Goal: Task Accomplishment & Management: Manage account settings

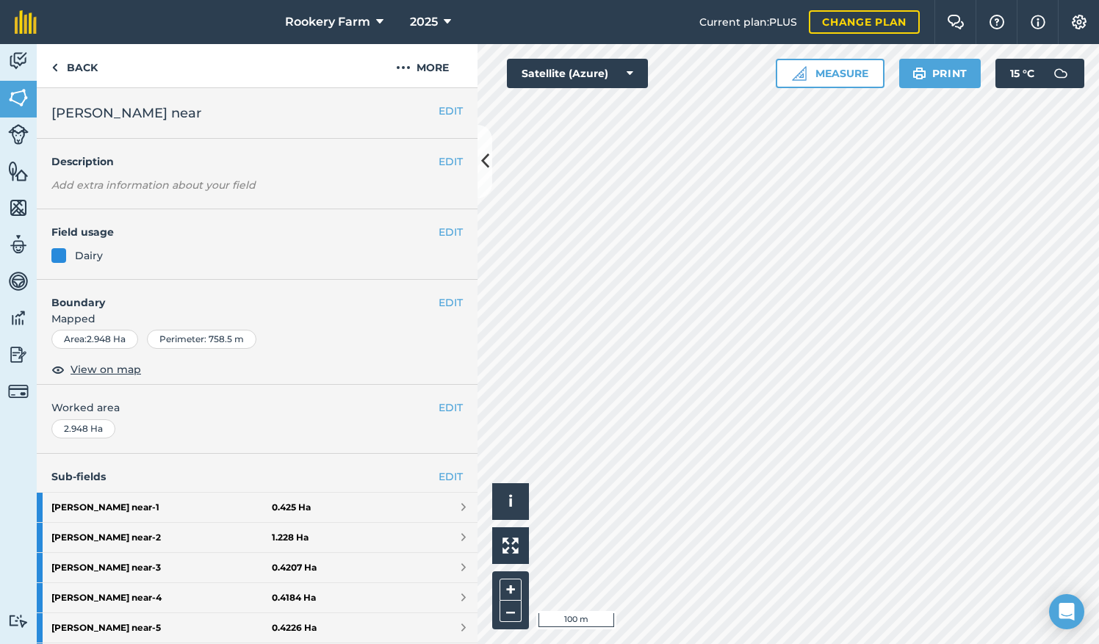
scroll to position [254, 0]
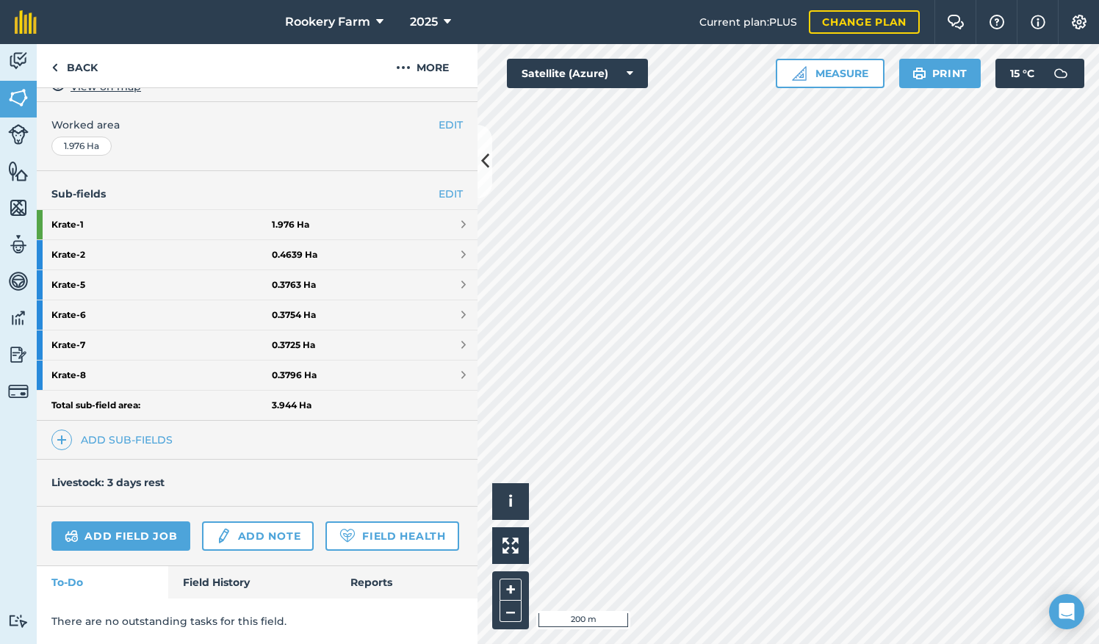
scroll to position [301, 0]
click at [129, 522] on link "Add field job" at bounding box center [120, 536] width 139 height 29
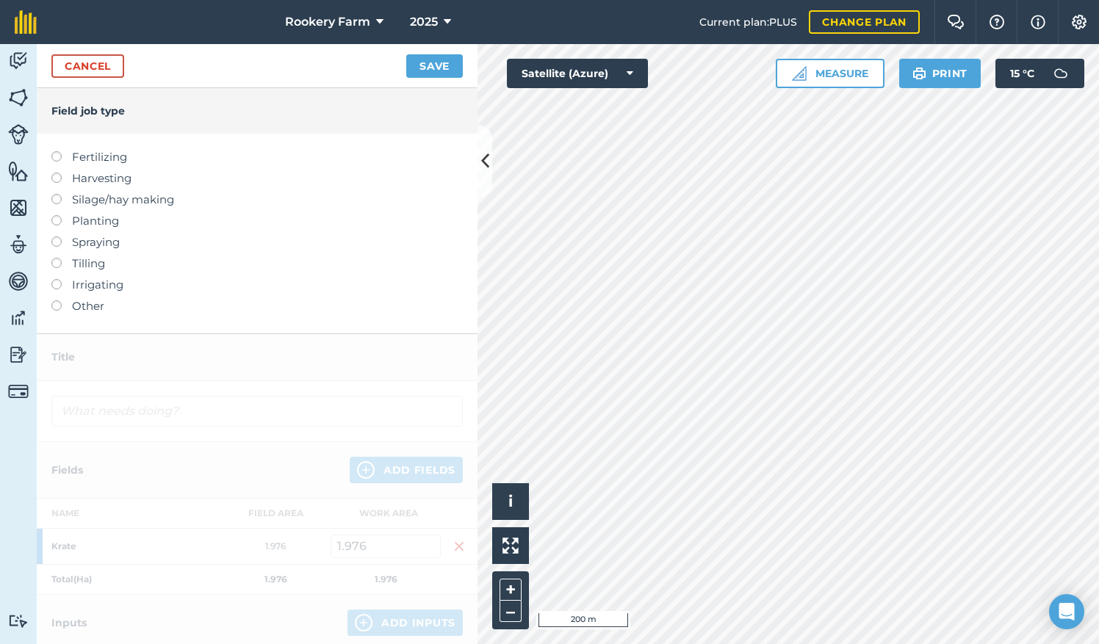
click at [59, 173] on label at bounding box center [61, 173] width 21 height 0
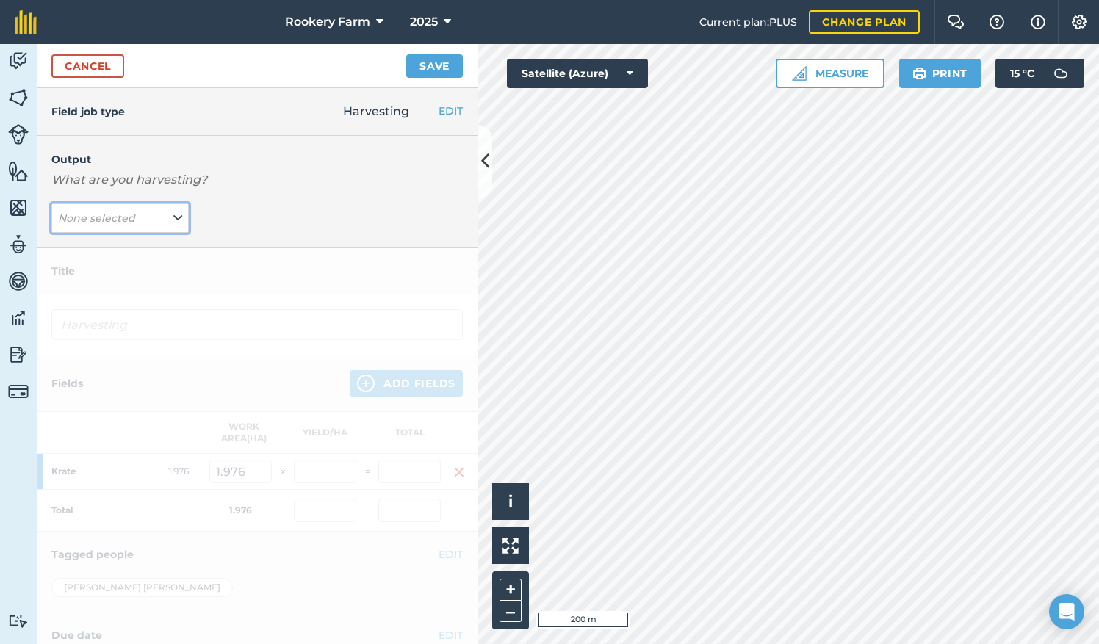
click at [173, 223] on icon at bounding box center [177, 218] width 9 height 16
click at [138, 252] on button "kg/dm/ha ( kg )" at bounding box center [119, 248] width 137 height 28
type input "Harvesting kg/dm/ha"
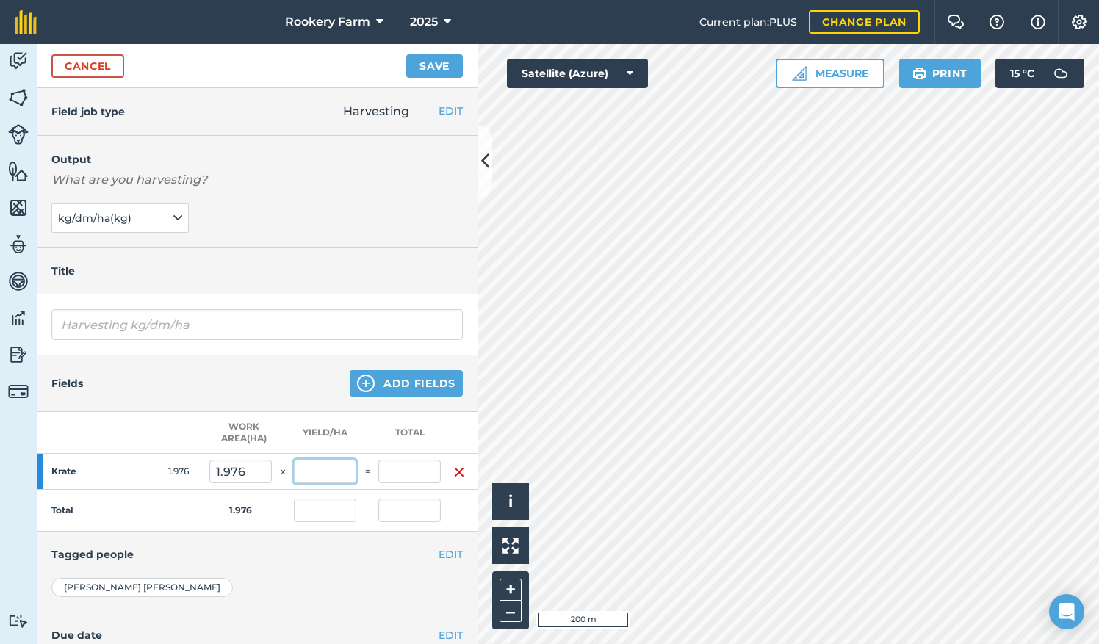
click at [322, 466] on input "text" at bounding box center [325, 472] width 62 height 24
type input "1,294"
type input "2,556.944"
type input "1,294"
type input "2,556.944"
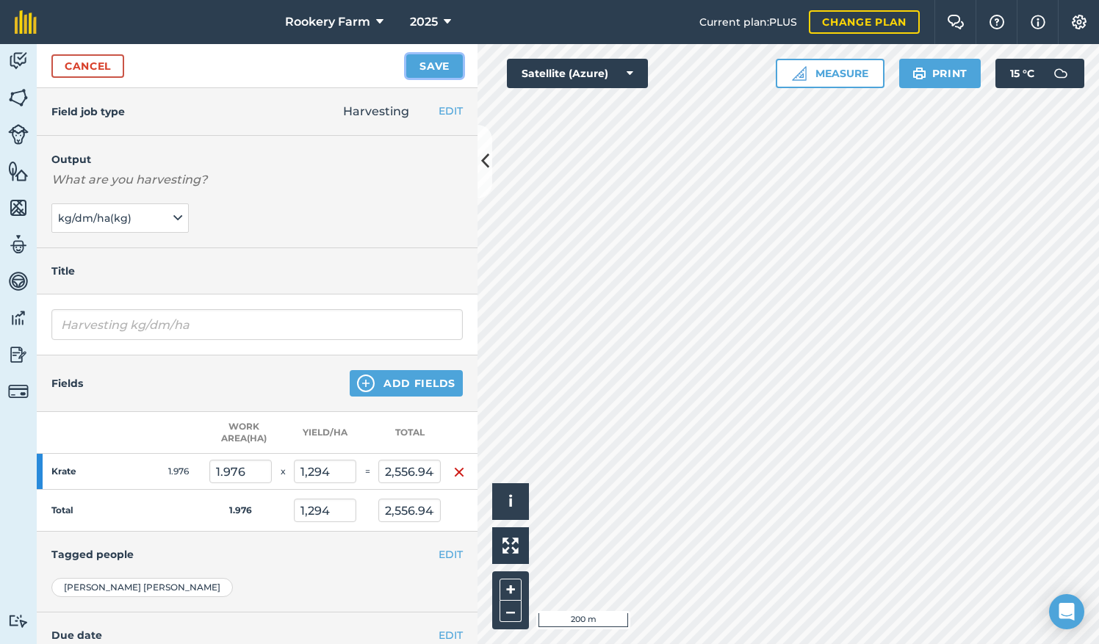
click at [433, 69] on button "Save" at bounding box center [434, 66] width 57 height 24
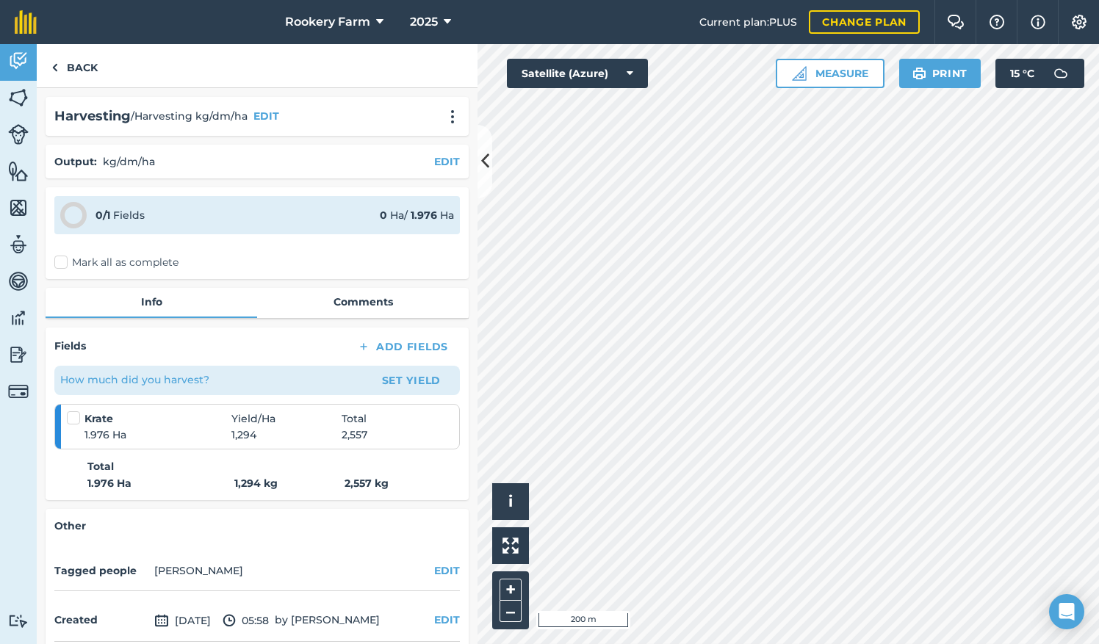
click at [60, 265] on label "Mark all as complete" at bounding box center [116, 262] width 124 height 15
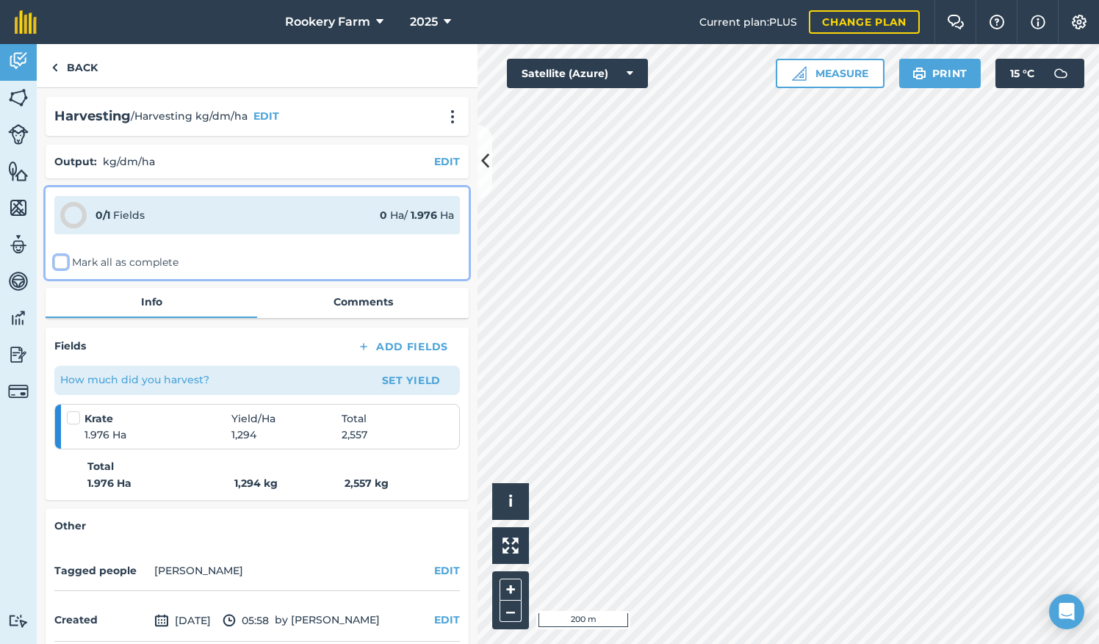
click at [60, 265] on input "Mark all as complete" at bounding box center [59, 260] width 10 height 10
checkbox input "false"
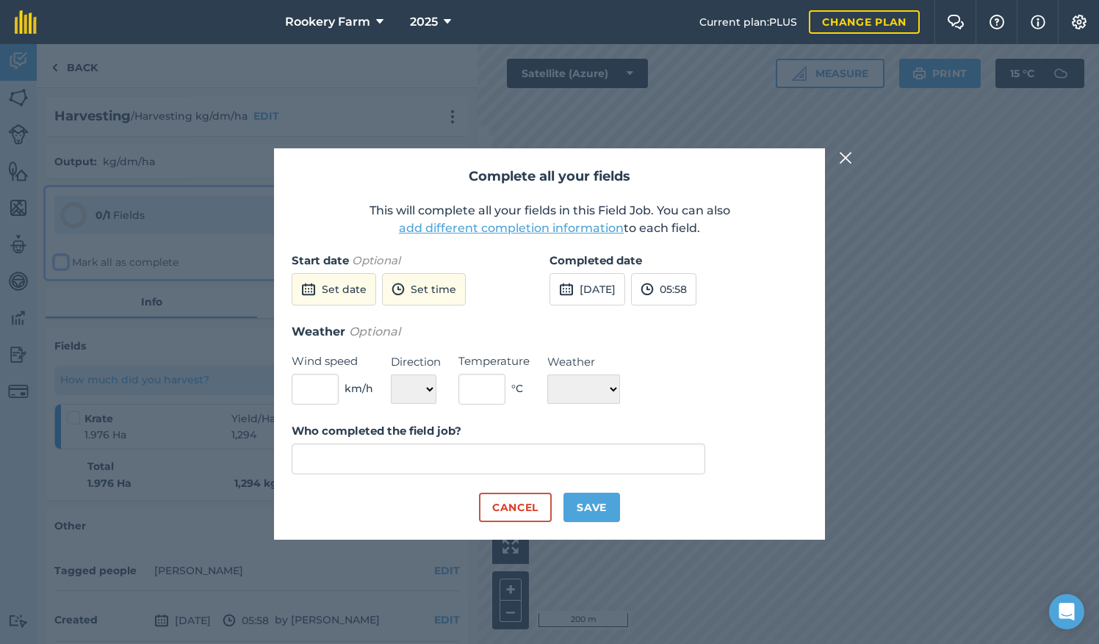
type input "[PERSON_NAME]"
click at [573, 301] on button "[DATE]" at bounding box center [588, 289] width 76 height 32
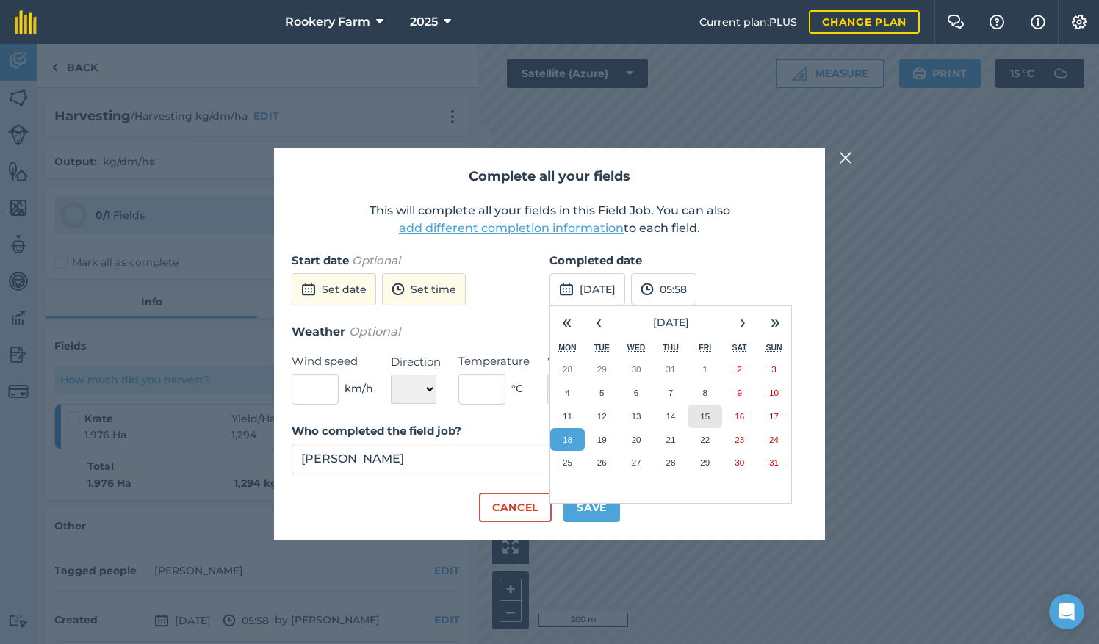
click at [707, 414] on abbr "15" at bounding box center [705, 416] width 10 height 10
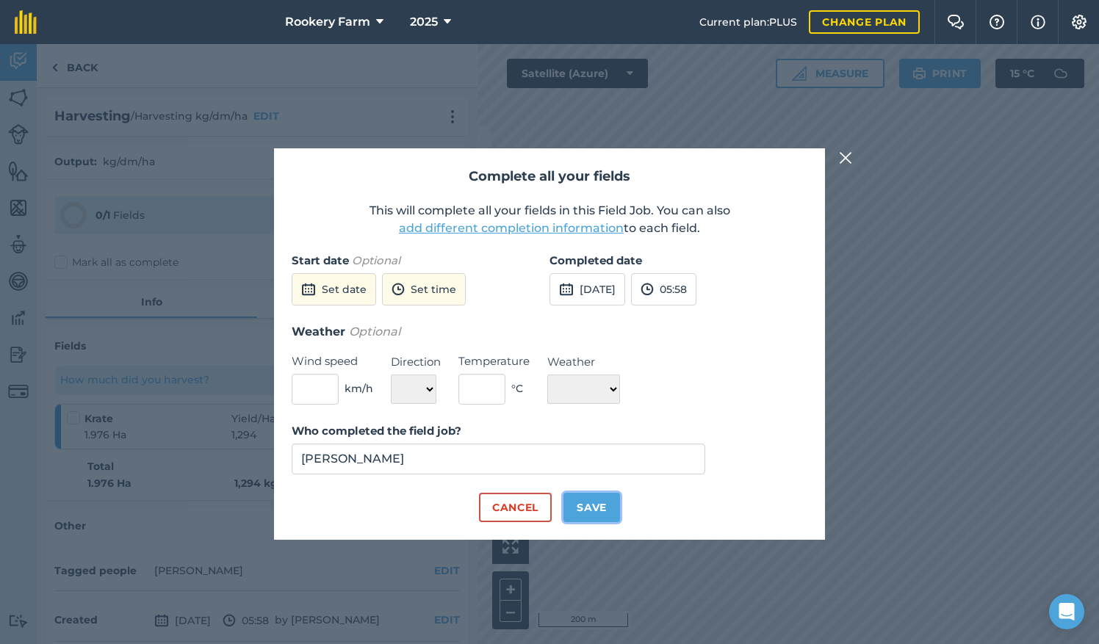
click at [602, 497] on button "Save" at bounding box center [592, 507] width 57 height 29
checkbox input "true"
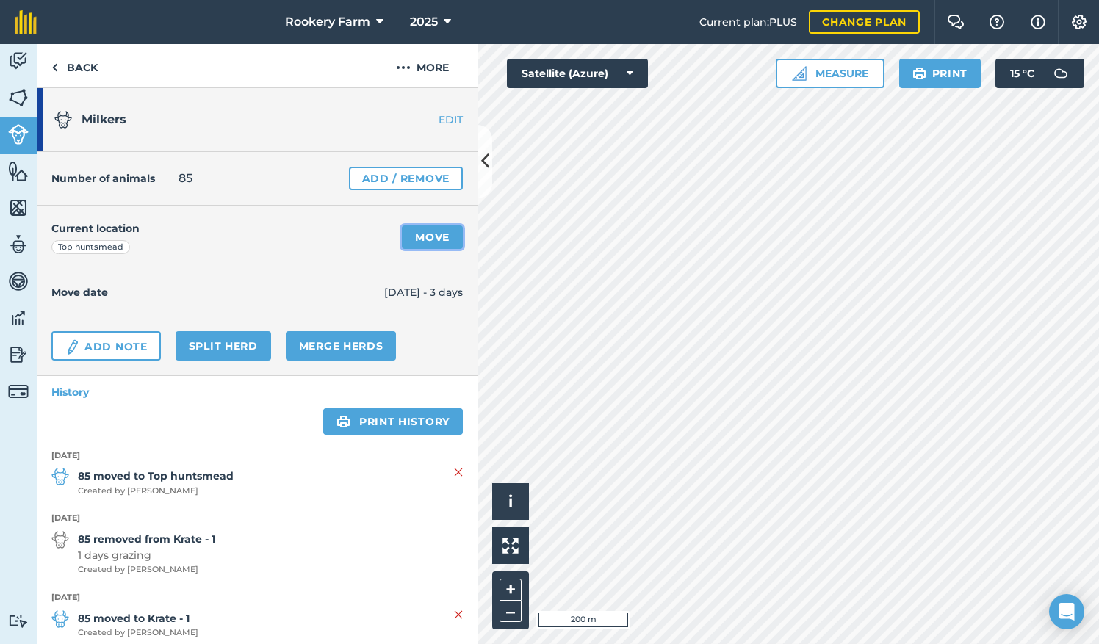
click at [423, 234] on link "Move" at bounding box center [432, 238] width 61 height 24
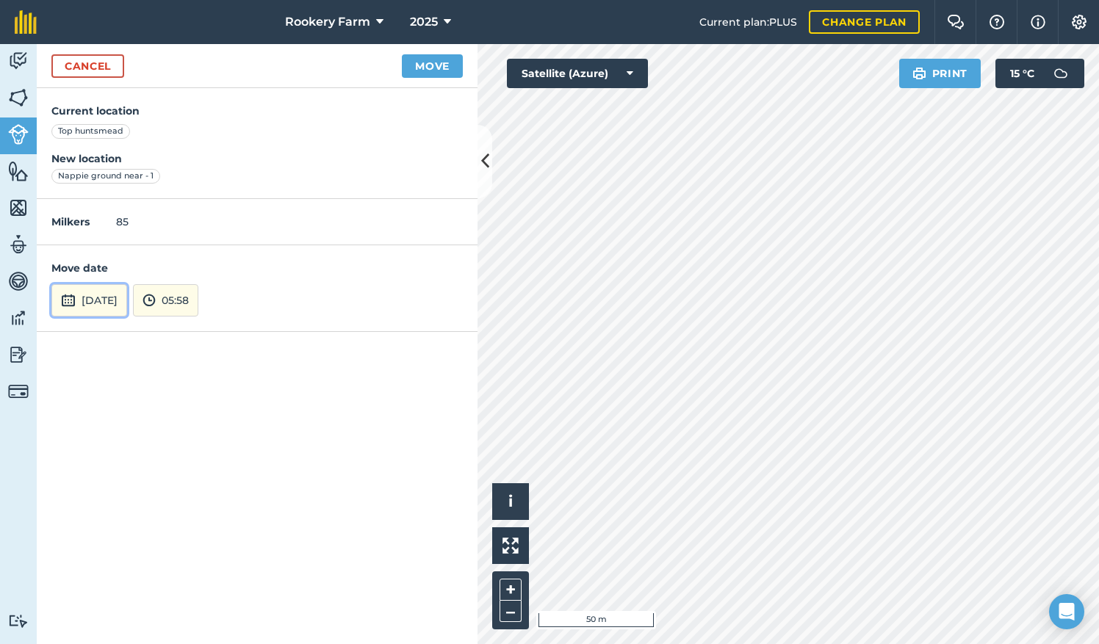
click at [121, 298] on button "[DATE]" at bounding box center [89, 300] width 76 height 32
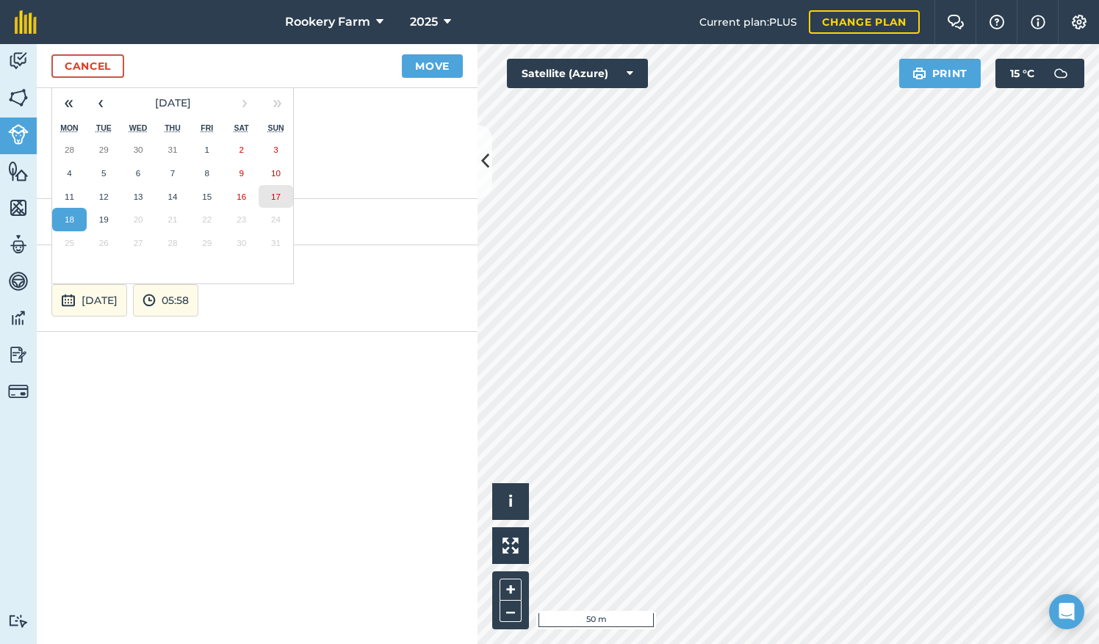
click at [274, 192] on abbr "17" at bounding box center [276, 197] width 10 height 10
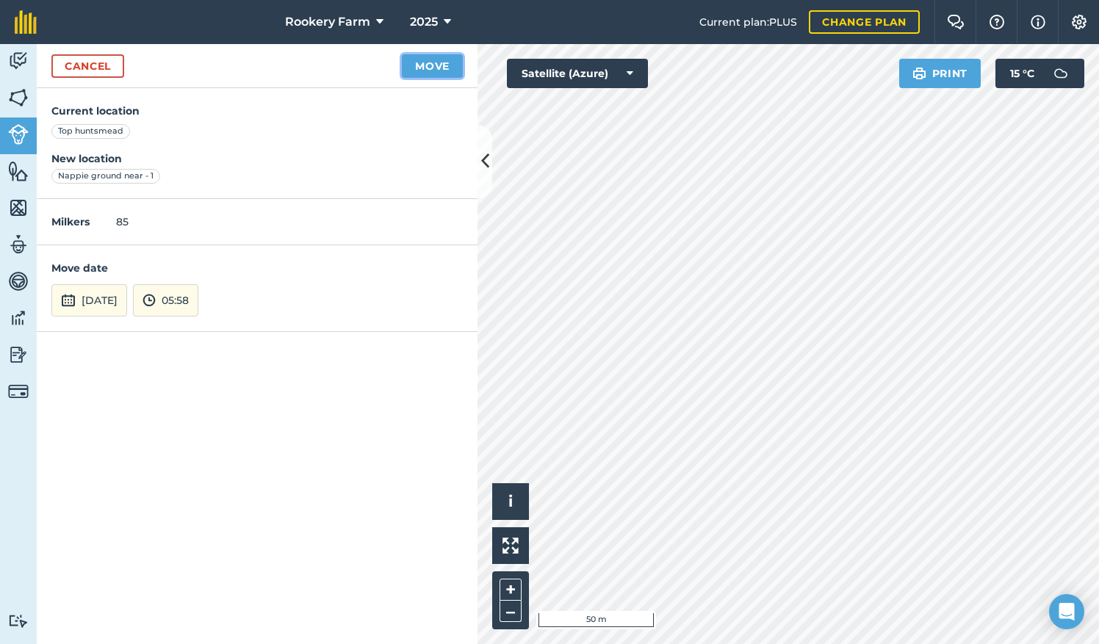
click at [443, 57] on button "Move" at bounding box center [432, 66] width 61 height 24
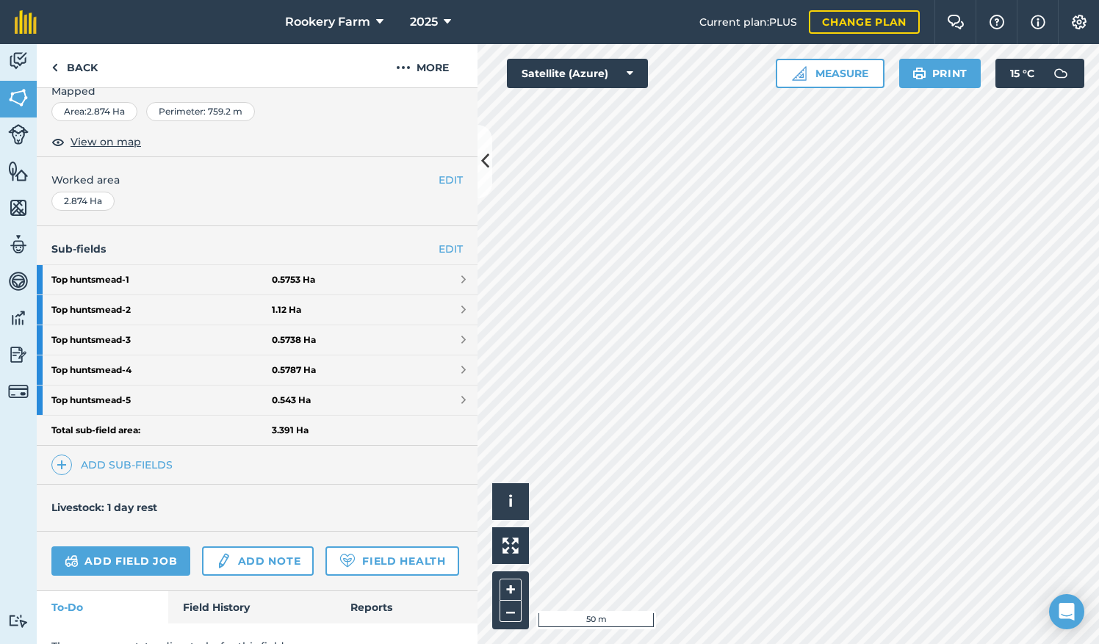
scroll to position [274, 0]
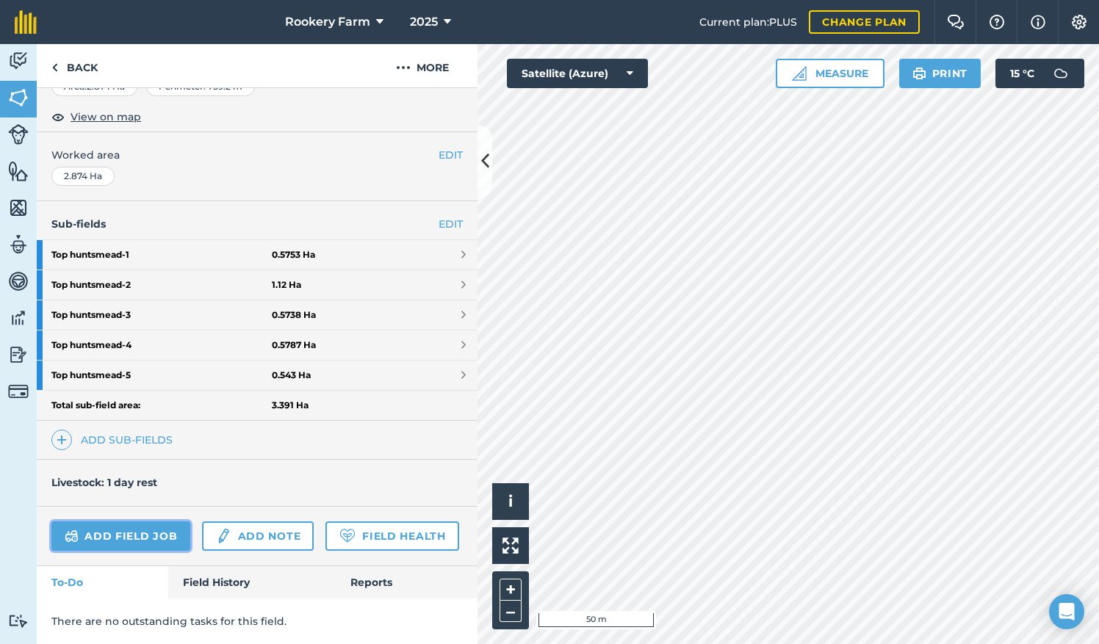
click at [162, 522] on link "Add field job" at bounding box center [120, 536] width 139 height 29
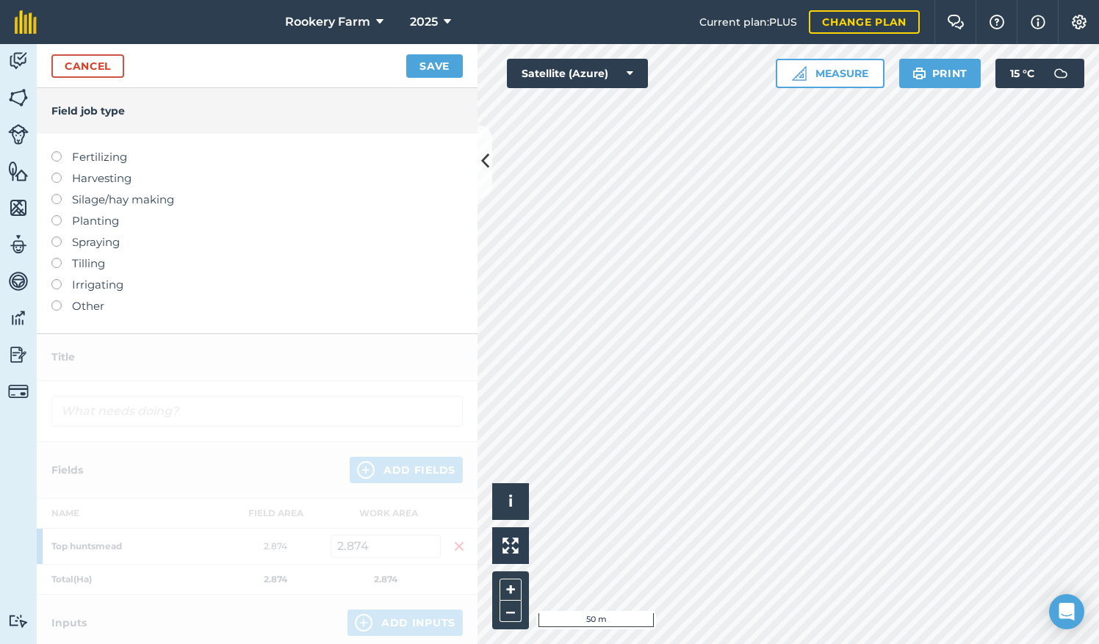
click at [63, 178] on label "Harvesting" at bounding box center [256, 179] width 411 height 18
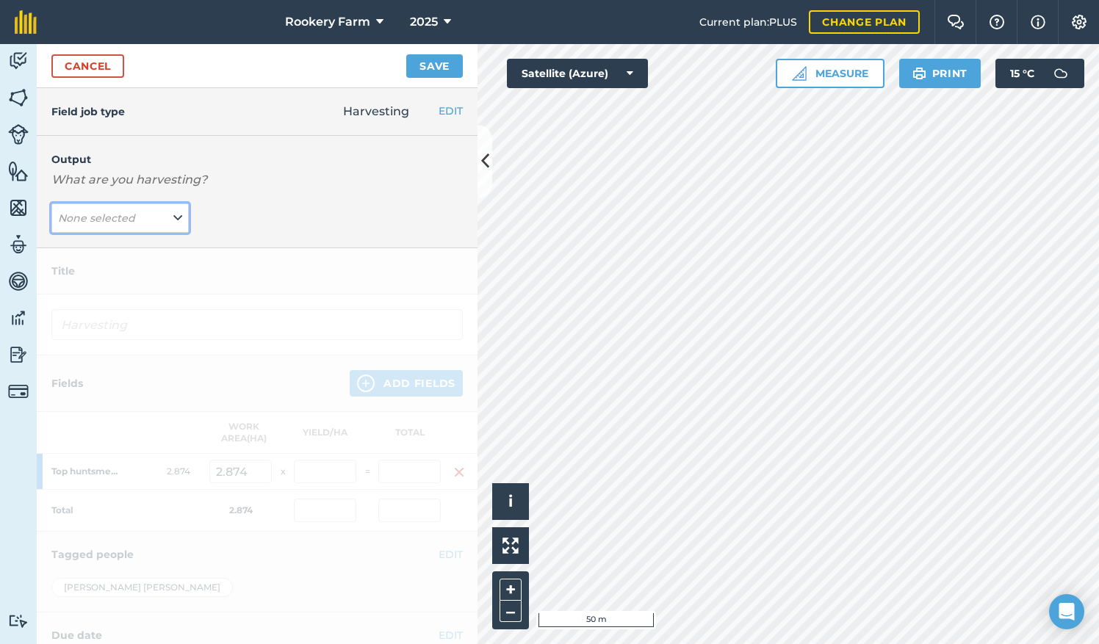
drag, startPoint x: 168, startPoint y: 215, endPoint x: 131, endPoint y: 232, distance: 40.8
click at [168, 216] on button "None selected" at bounding box center [119, 218] width 137 height 29
click at [114, 244] on button "kg/dm/ha ( kg )" at bounding box center [119, 248] width 137 height 28
type input "Harvesting kg/dm/ha"
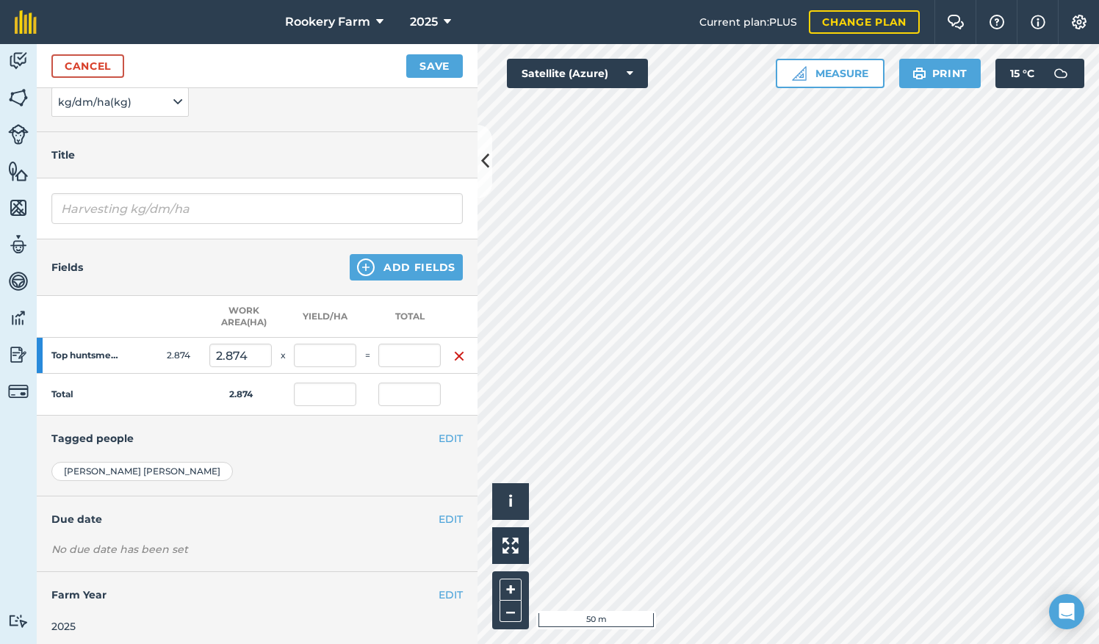
scroll to position [129, 0]
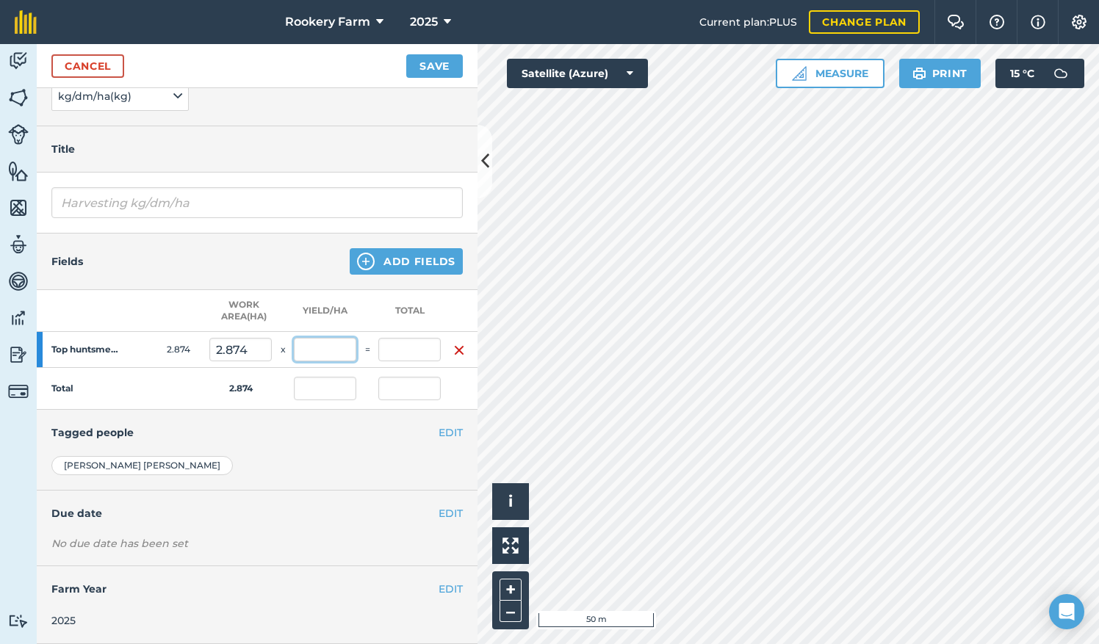
click at [344, 340] on input "text" at bounding box center [325, 350] width 62 height 24
type input "910"
type input "2,615.34"
type input "910"
type input "2,615.34"
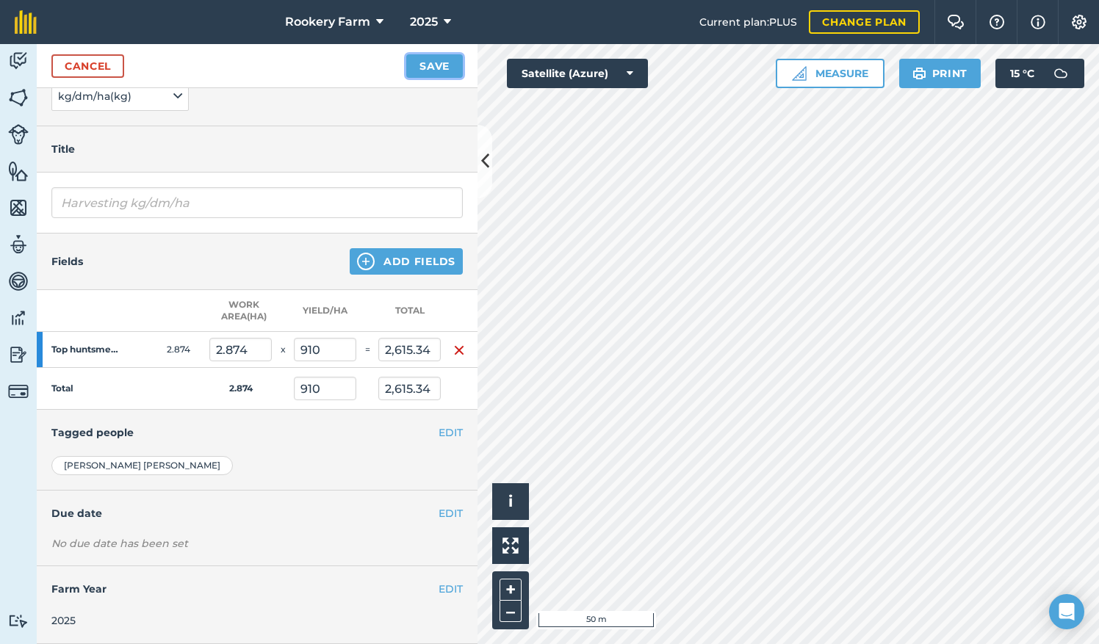
click at [436, 72] on button "Save" at bounding box center [434, 66] width 57 height 24
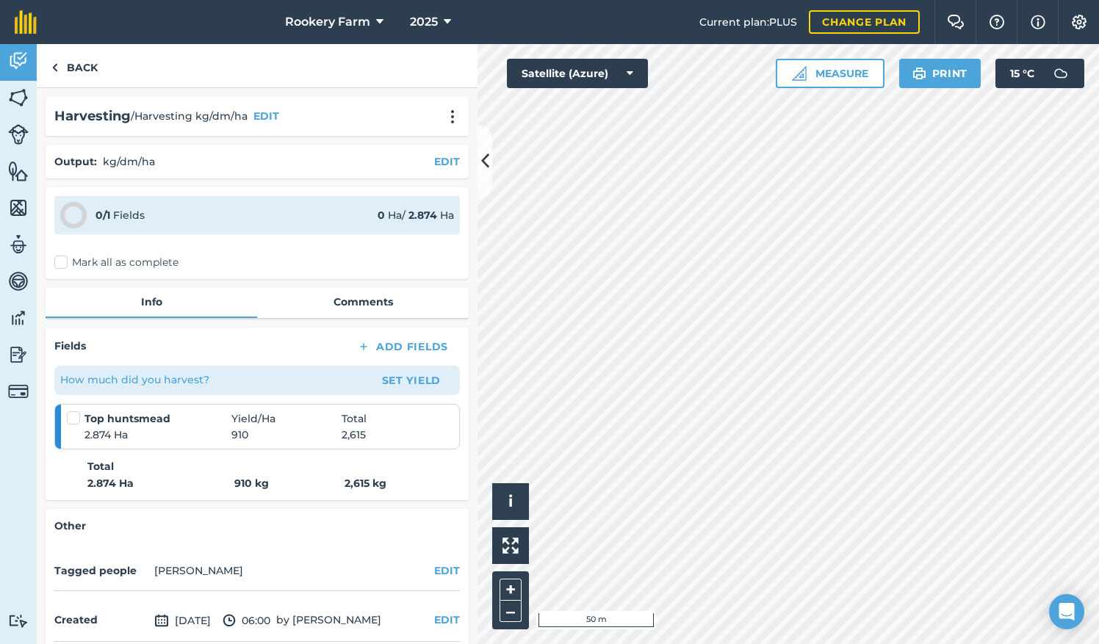
click at [62, 265] on label "Mark all as complete" at bounding box center [116, 262] width 124 height 15
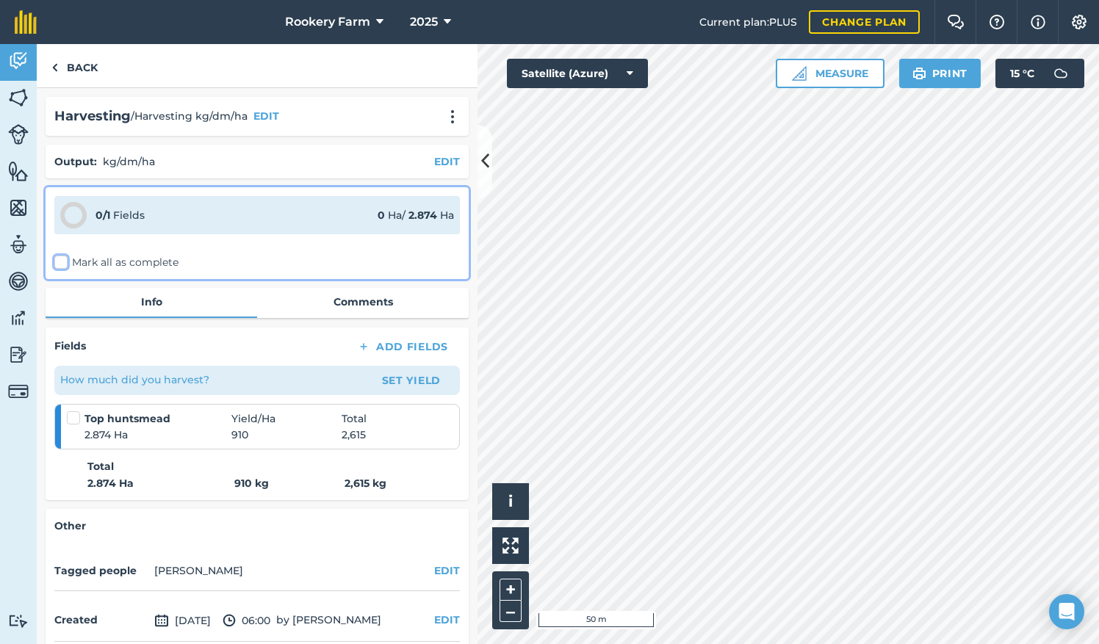
click at [62, 265] on input "Mark all as complete" at bounding box center [59, 260] width 10 height 10
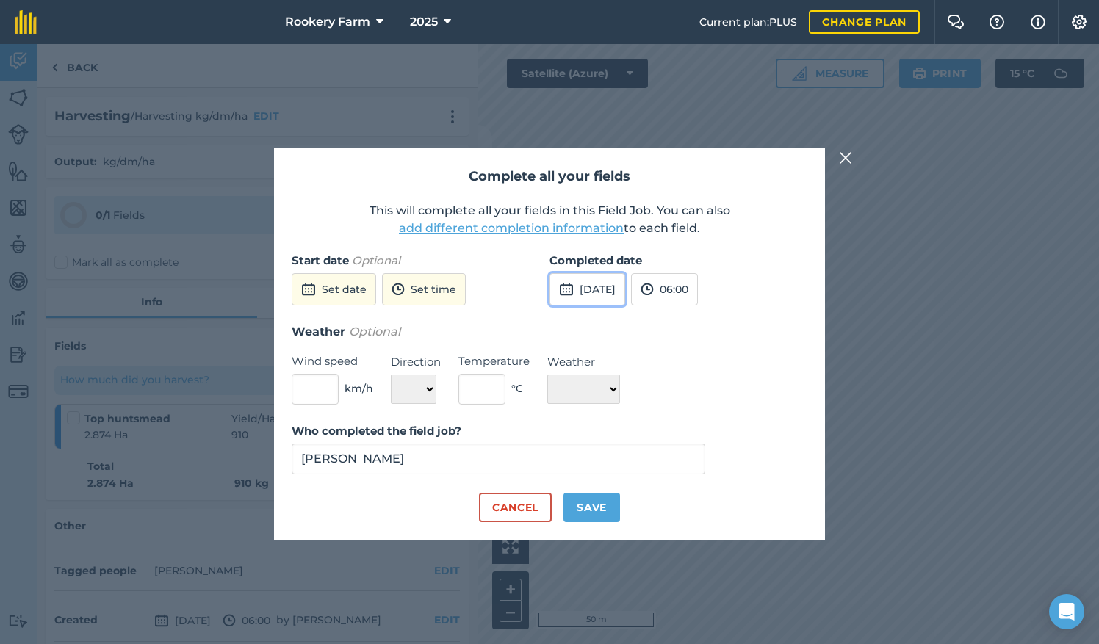
click at [597, 298] on button "[DATE]" at bounding box center [588, 289] width 76 height 32
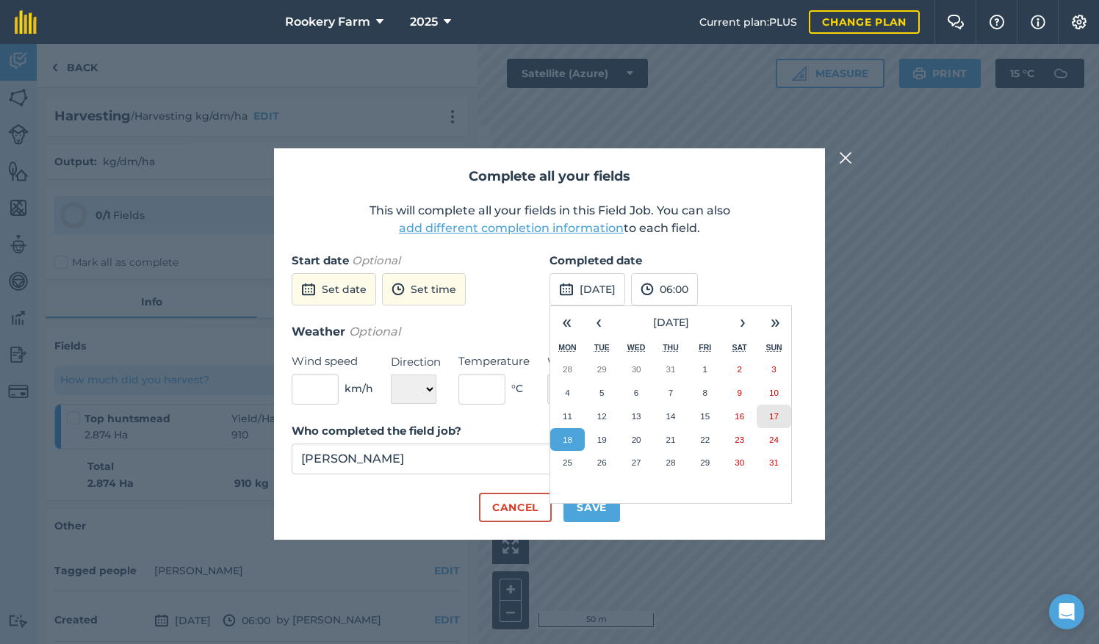
click at [770, 418] on abbr "17" at bounding box center [774, 416] width 10 height 10
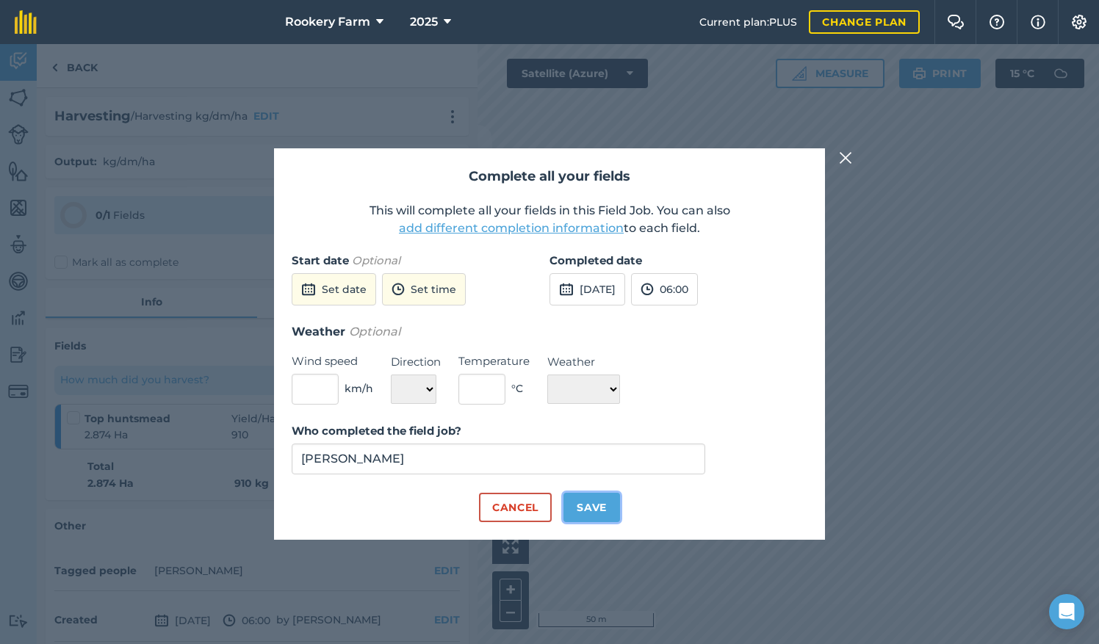
click at [610, 504] on button "Save" at bounding box center [592, 507] width 57 height 29
checkbox input "true"
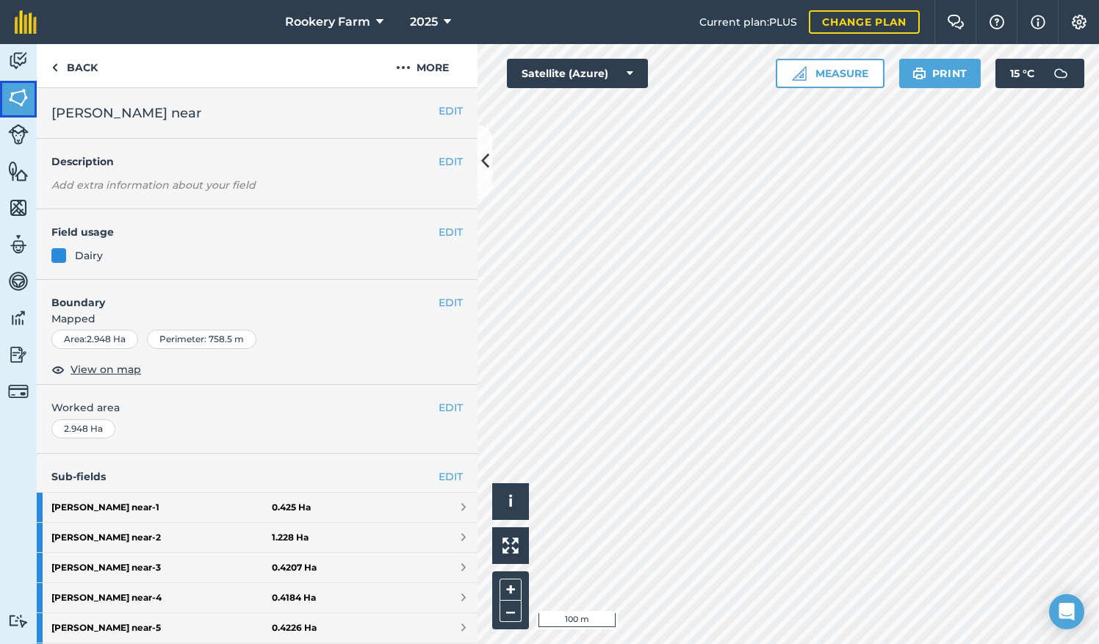
click at [15, 93] on img at bounding box center [18, 98] width 21 height 22
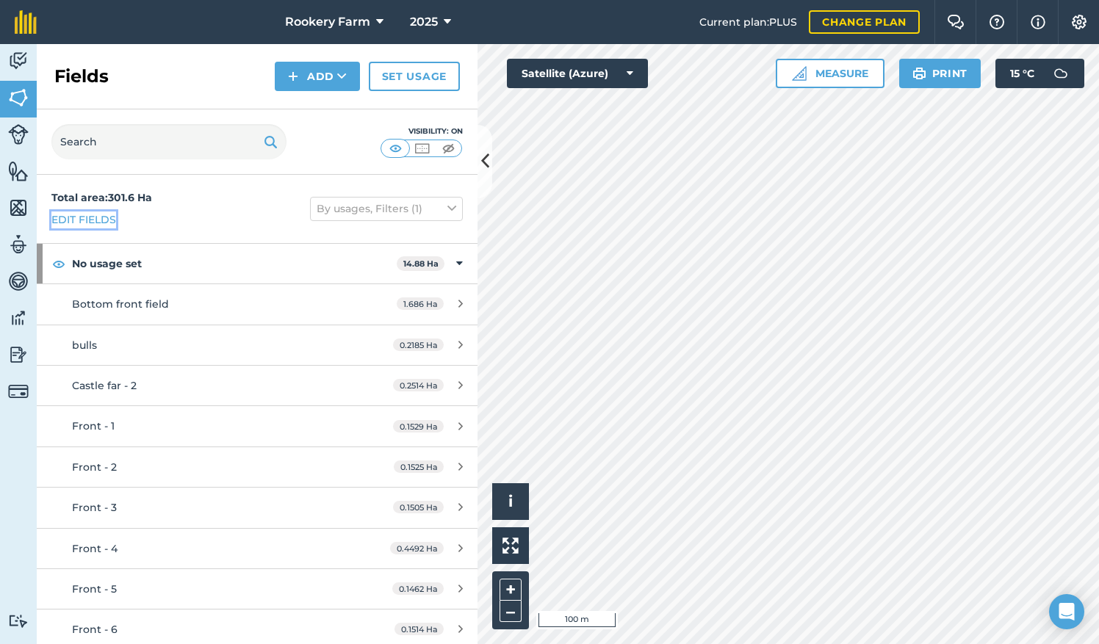
click at [112, 216] on link "Edit fields" at bounding box center [83, 220] width 65 height 16
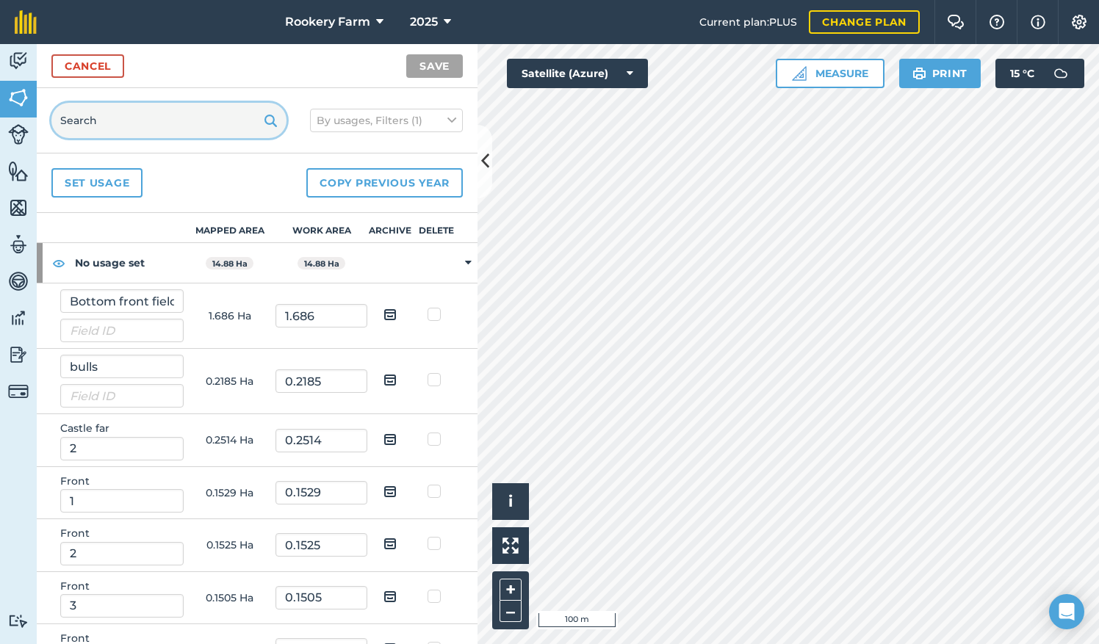
click at [151, 116] on input "text" at bounding box center [168, 120] width 235 height 35
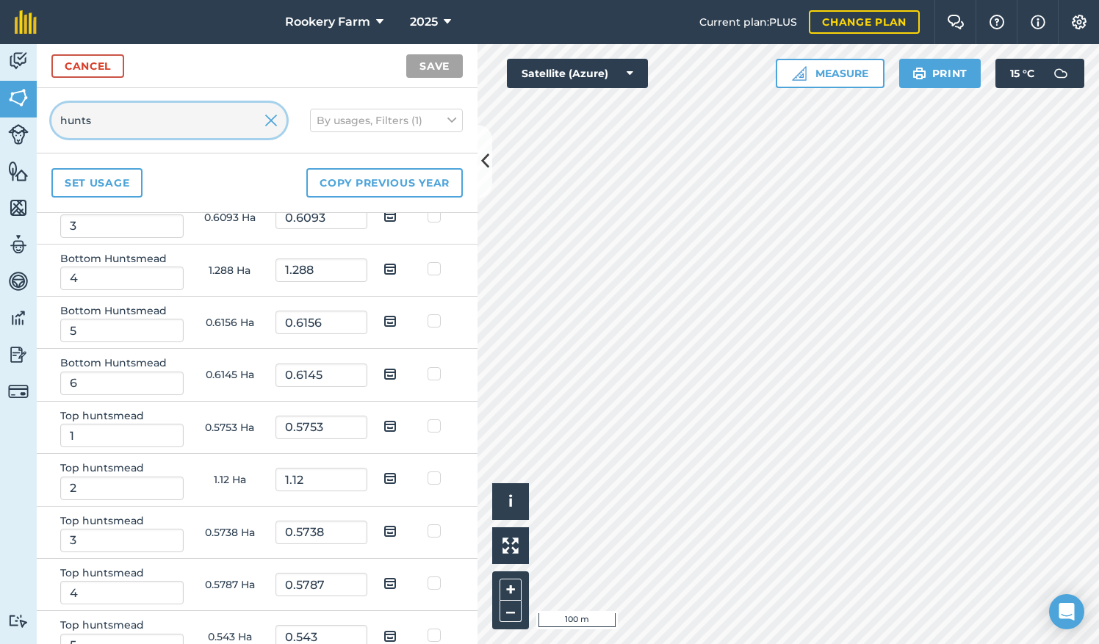
scroll to position [212, 0]
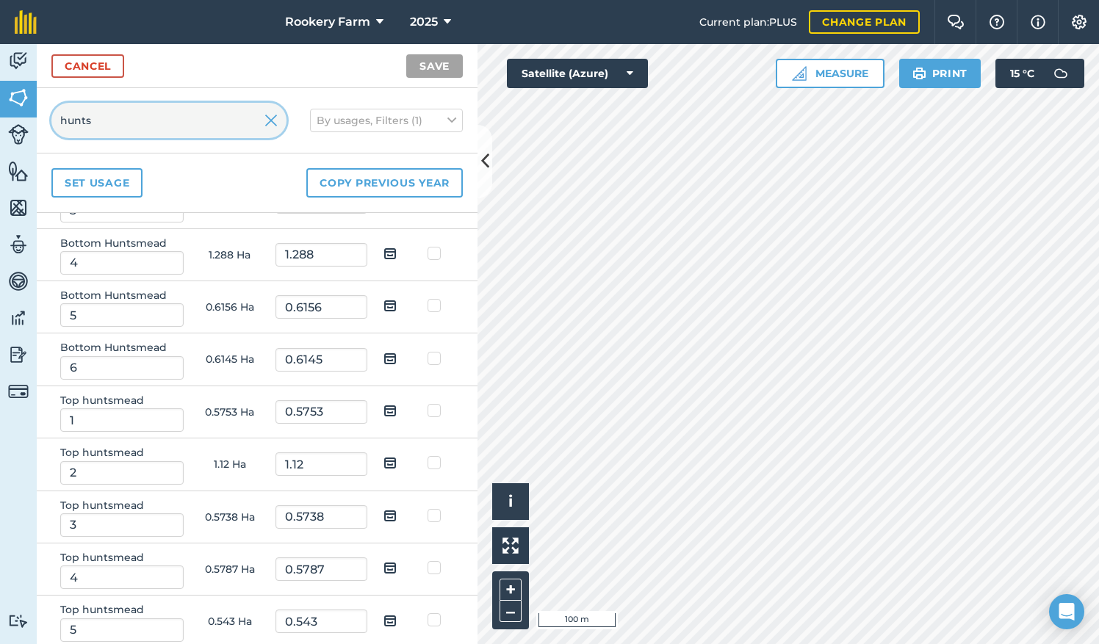
type input "hunts"
click at [384, 411] on img at bounding box center [390, 411] width 13 height 18
click at [397, 411] on input "checkbox" at bounding box center [402, 406] width 10 height 10
checkbox input "true"
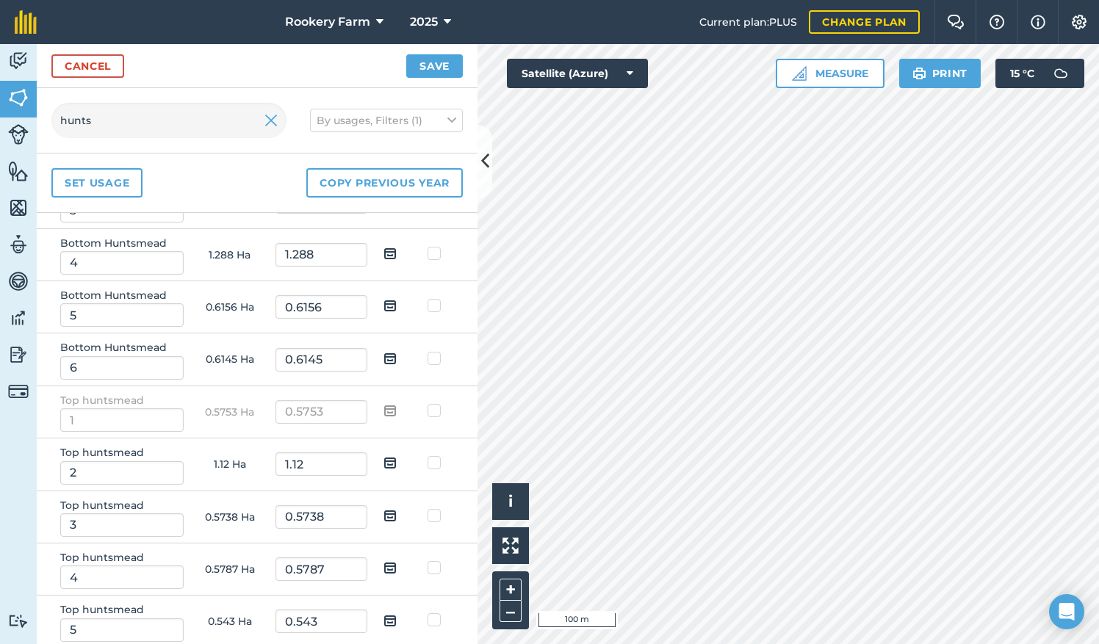
click at [384, 456] on img at bounding box center [390, 463] width 13 height 18
click at [397, 456] on input "checkbox" at bounding box center [402, 458] width 10 height 10
checkbox input "true"
click at [384, 507] on img at bounding box center [390, 516] width 13 height 18
click at [397, 507] on input "checkbox" at bounding box center [402, 511] width 10 height 10
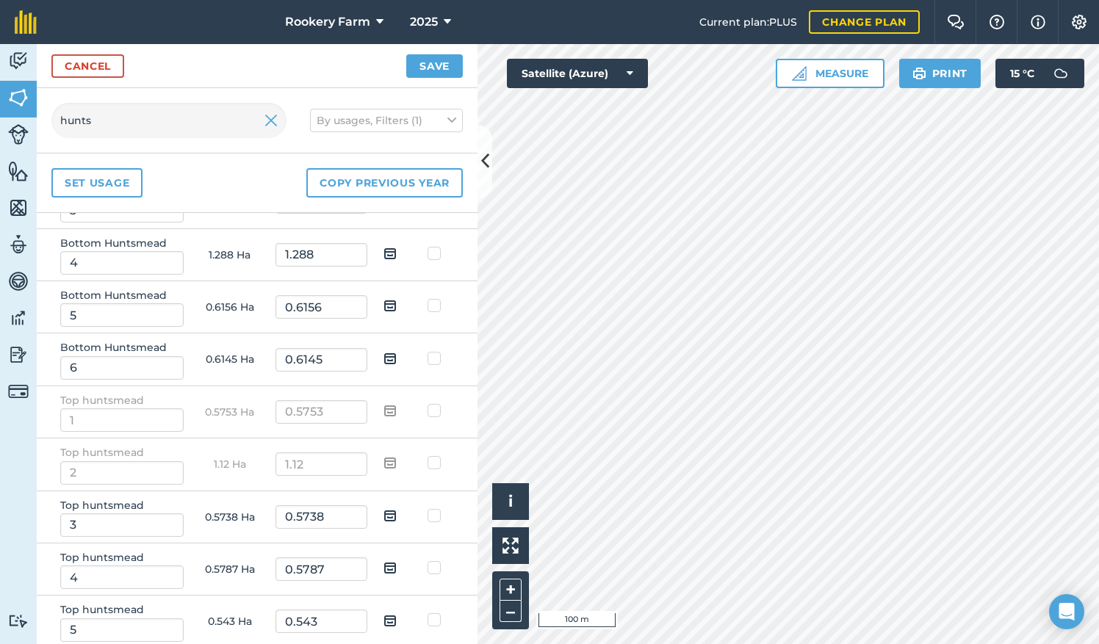
checkbox input "true"
click at [384, 559] on img at bounding box center [390, 568] width 13 height 18
click at [397, 558] on input "checkbox" at bounding box center [402, 563] width 10 height 10
checkbox input "true"
click at [384, 612] on img at bounding box center [390, 621] width 13 height 18
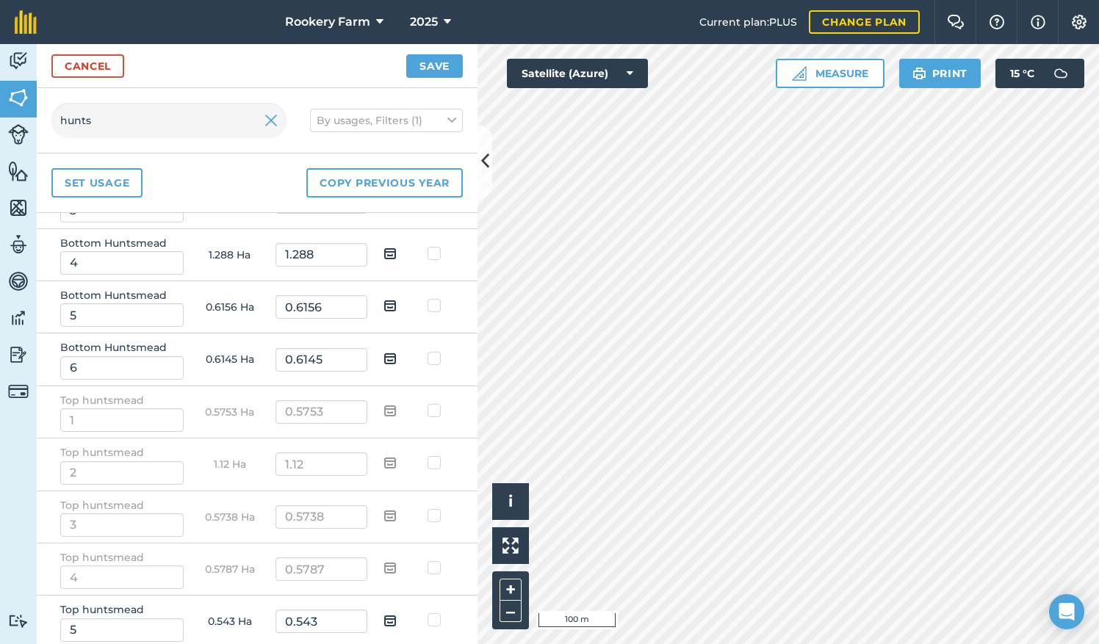
click at [397, 612] on input "checkbox" at bounding box center [402, 616] width 10 height 10
checkbox input "true"
click at [432, 71] on button "Save" at bounding box center [434, 66] width 57 height 24
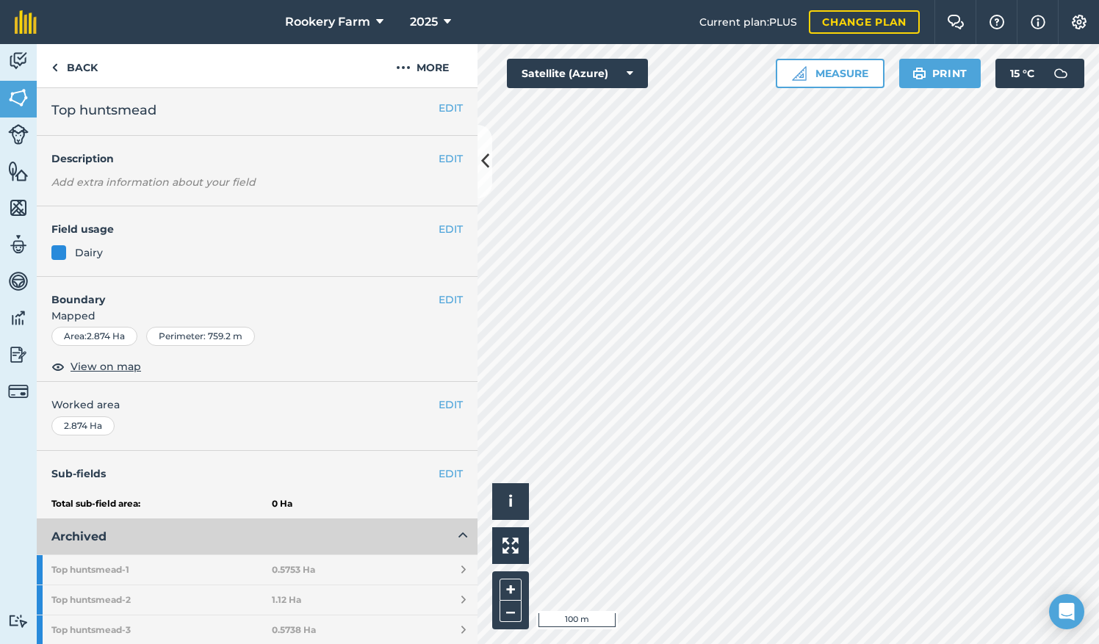
scroll to position [4, 0]
click at [97, 76] on link "Back" at bounding box center [75, 65] width 76 height 43
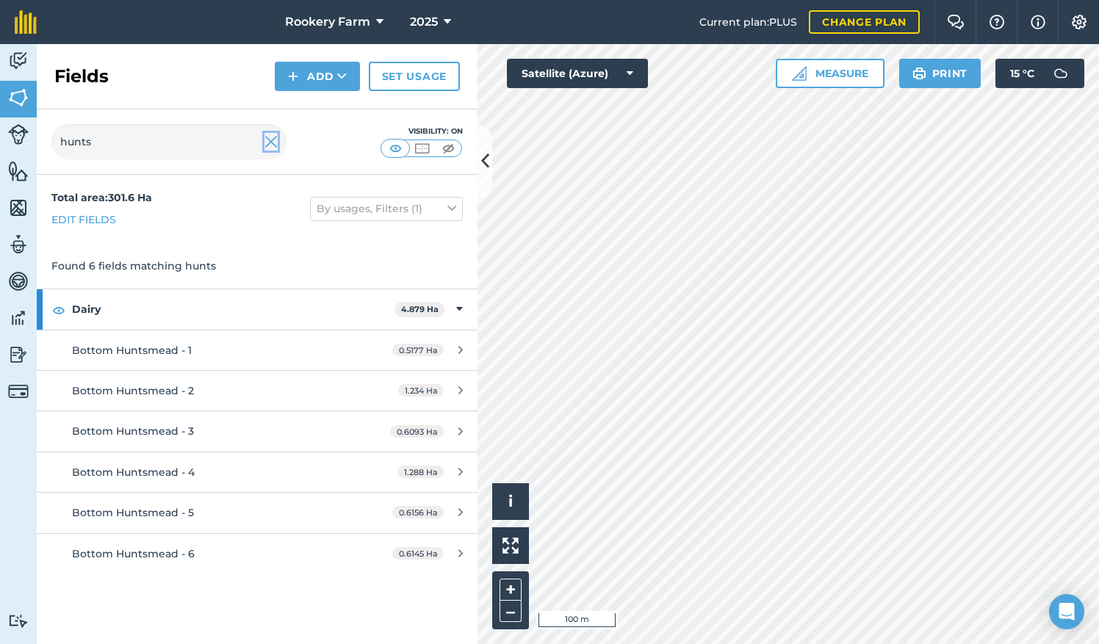
click at [268, 139] on img at bounding box center [271, 142] width 13 height 18
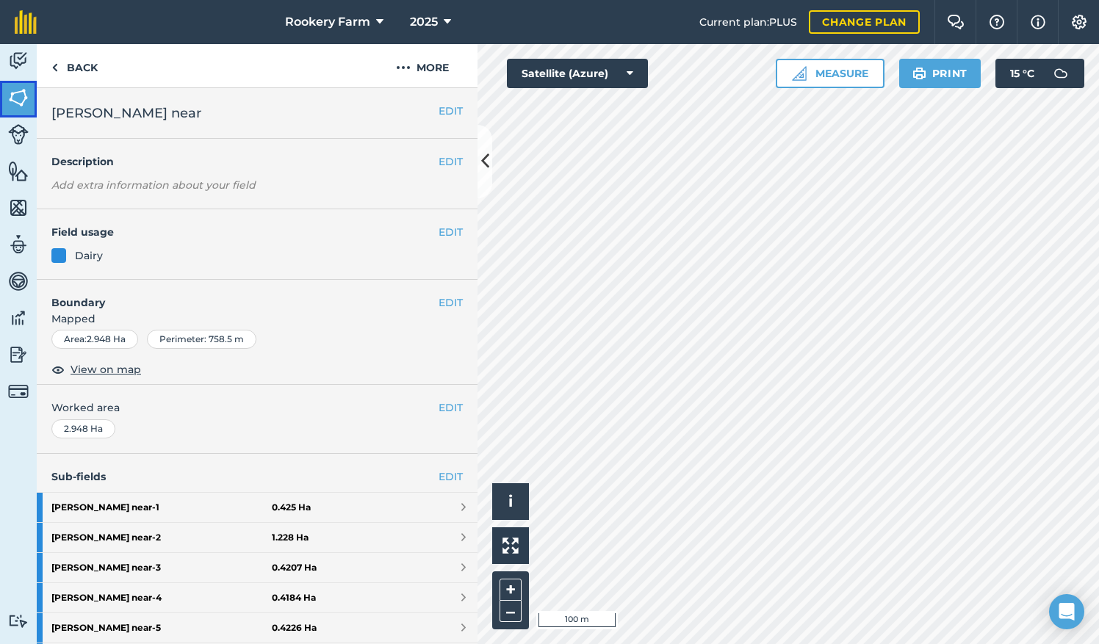
click at [29, 101] on link "Fields" at bounding box center [18, 99] width 37 height 37
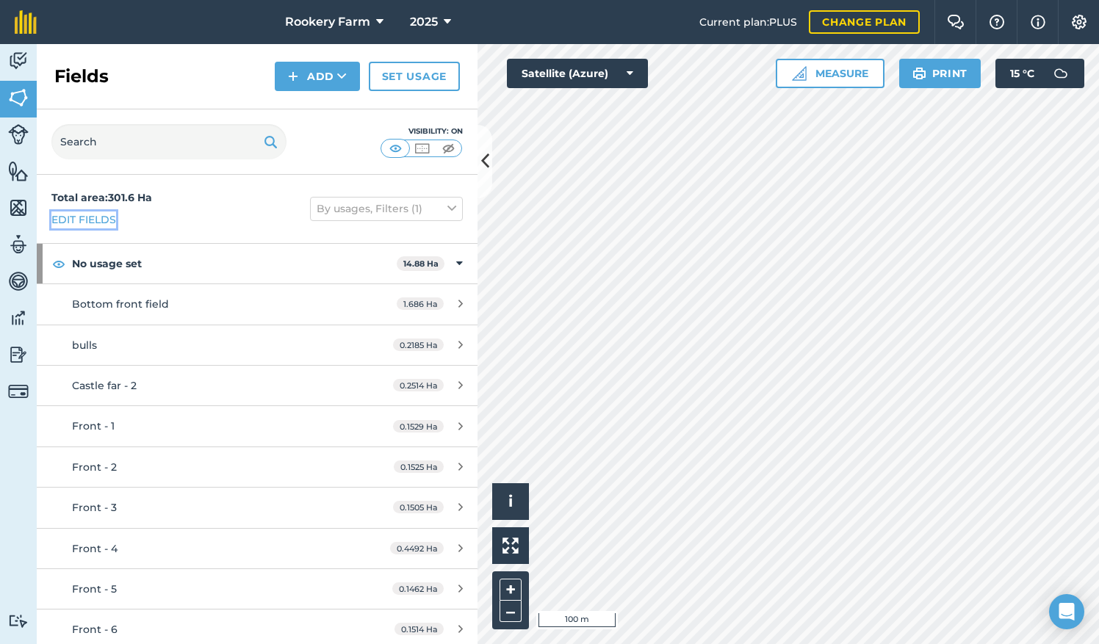
click at [85, 223] on link "Edit fields" at bounding box center [83, 220] width 65 height 16
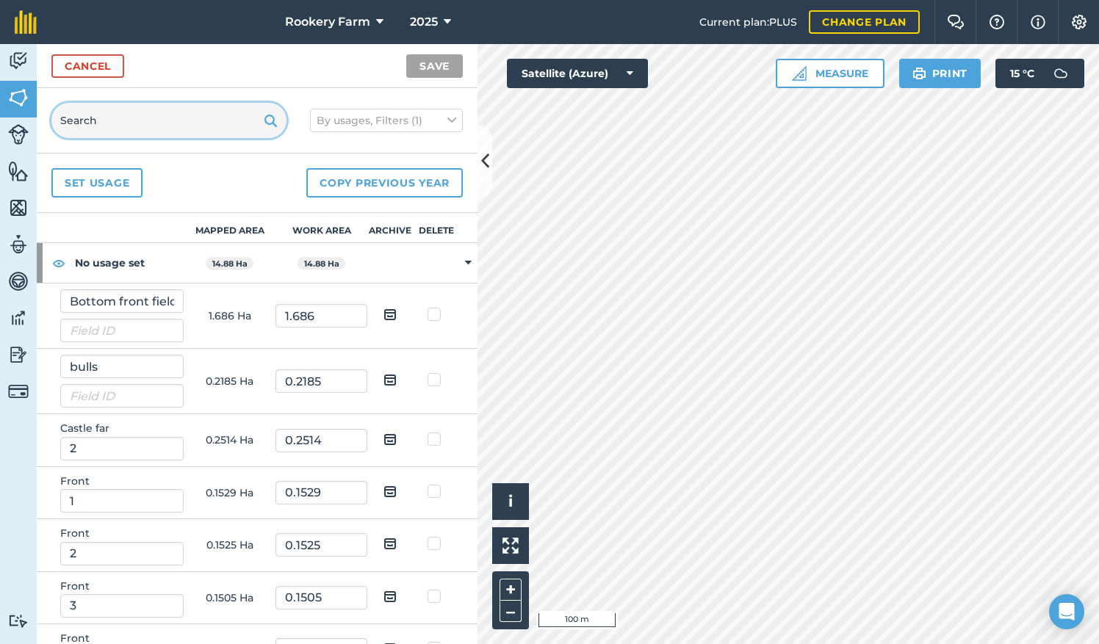
click at [126, 118] on input "text" at bounding box center [168, 120] width 235 height 35
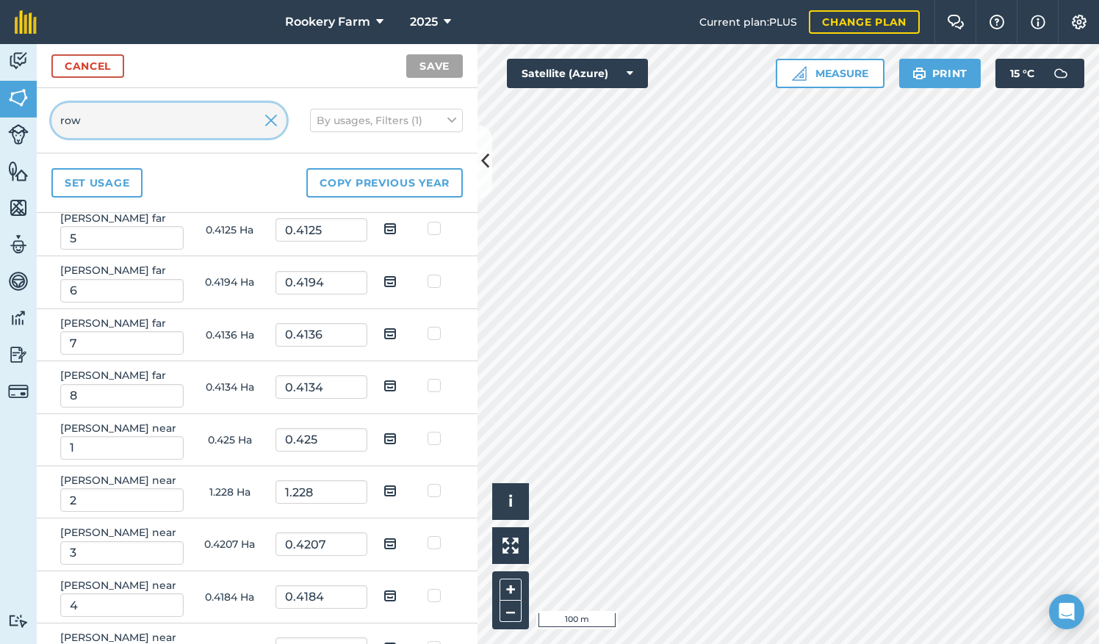
scroll to position [369, 0]
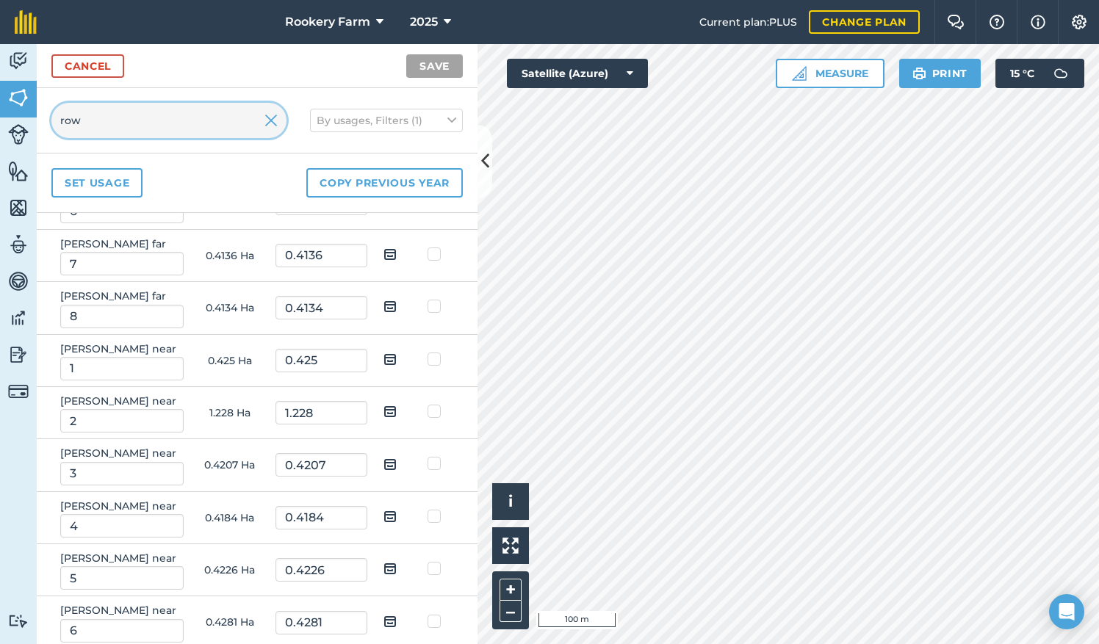
type input "row"
click at [385, 613] on img at bounding box center [390, 622] width 13 height 18
click at [397, 613] on input "checkbox" at bounding box center [402, 617] width 10 height 10
checkbox input "true"
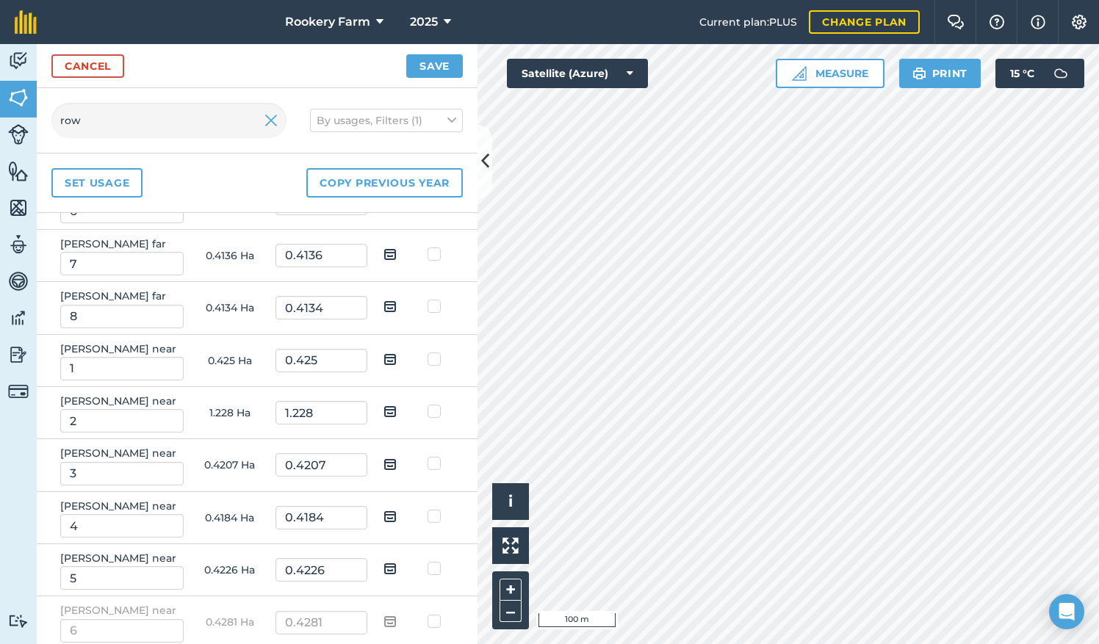
click at [384, 568] on img at bounding box center [390, 569] width 13 height 18
click at [397, 568] on input "checkbox" at bounding box center [402, 564] width 10 height 10
checkbox input "true"
click at [384, 509] on img at bounding box center [390, 517] width 13 height 18
click at [397, 509] on input "checkbox" at bounding box center [402, 512] width 10 height 10
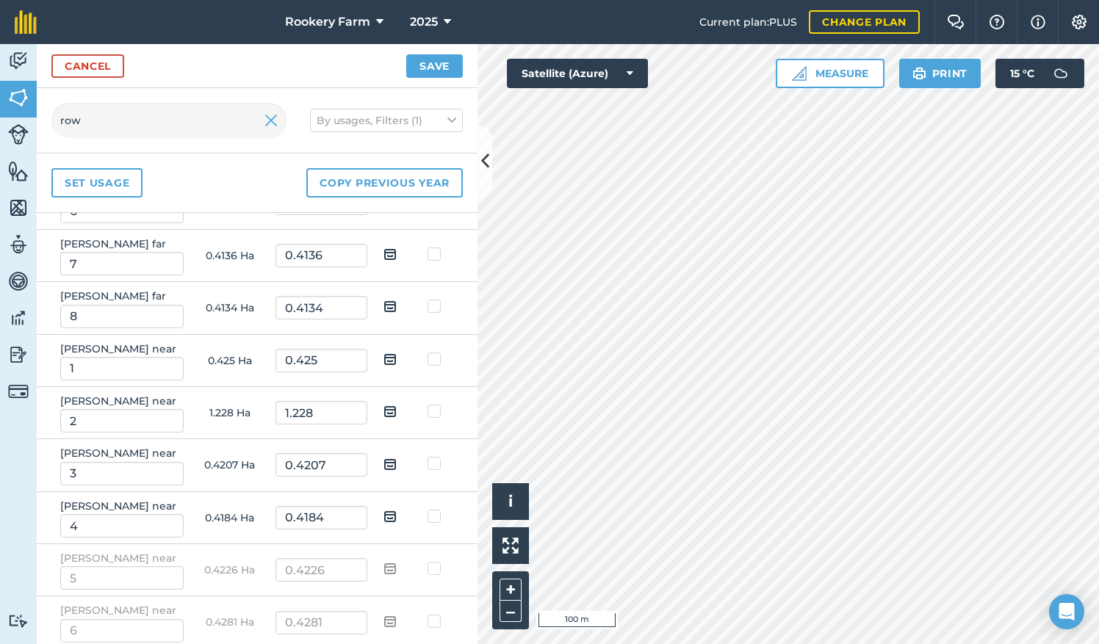
checkbox input "true"
click at [384, 456] on img at bounding box center [390, 465] width 13 height 18
click at [397, 455] on input "checkbox" at bounding box center [402, 459] width 10 height 10
checkbox input "true"
click at [384, 403] on img at bounding box center [390, 412] width 13 height 18
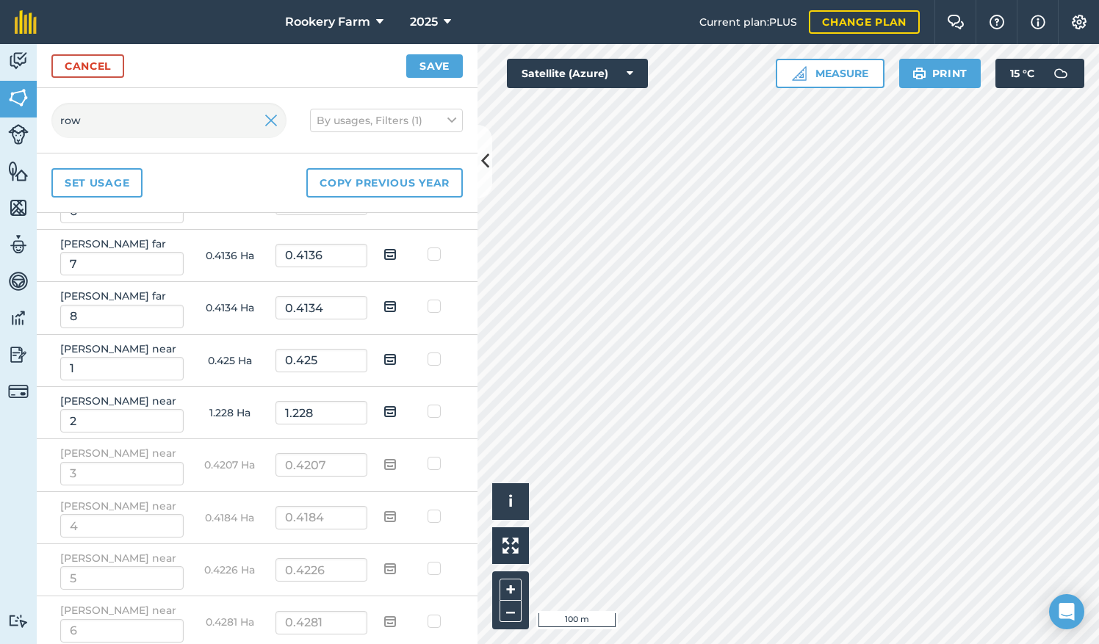
click at [397, 402] on input "checkbox" at bounding box center [402, 407] width 10 height 10
checkbox input "true"
click at [384, 354] on img at bounding box center [390, 360] width 13 height 18
click at [397, 354] on input "checkbox" at bounding box center [402, 355] width 10 height 10
checkbox input "true"
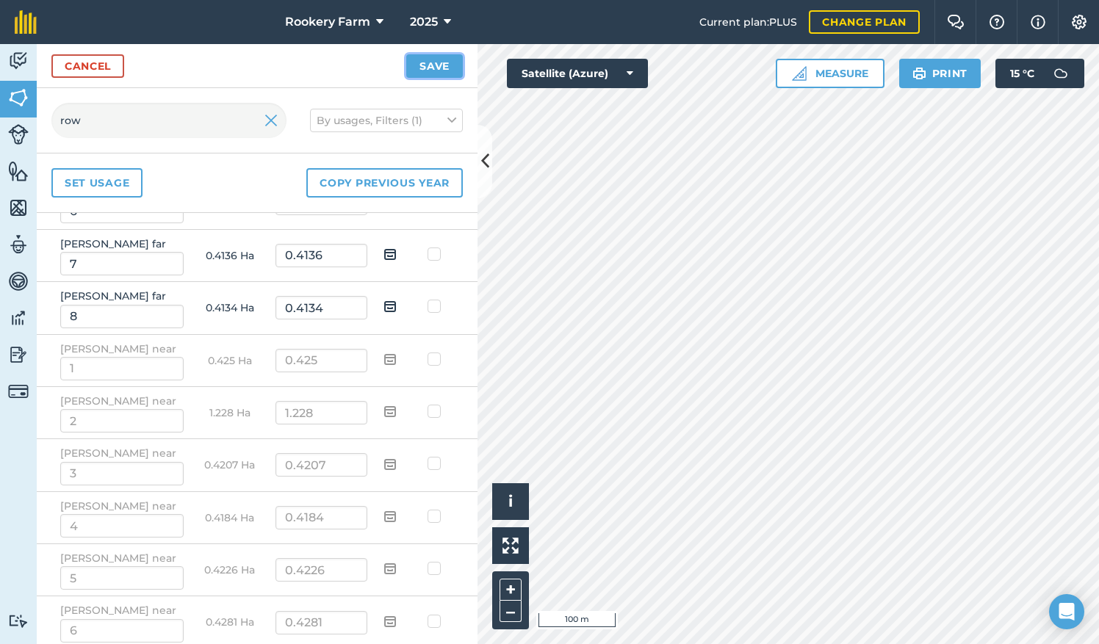
click at [422, 67] on button "Save" at bounding box center [434, 66] width 57 height 24
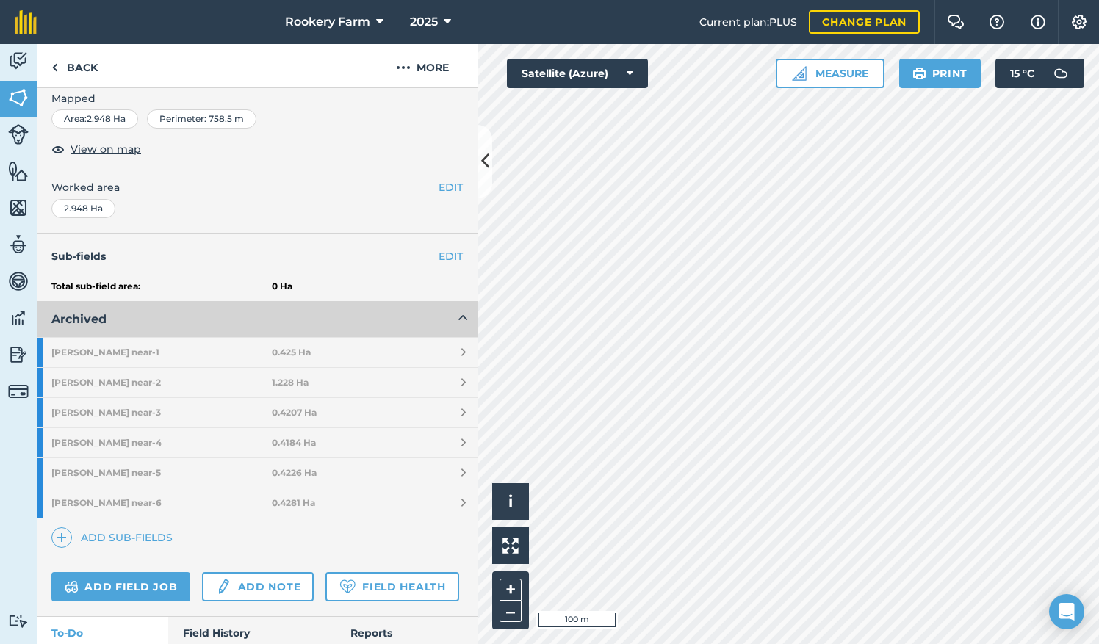
scroll to position [307, 0]
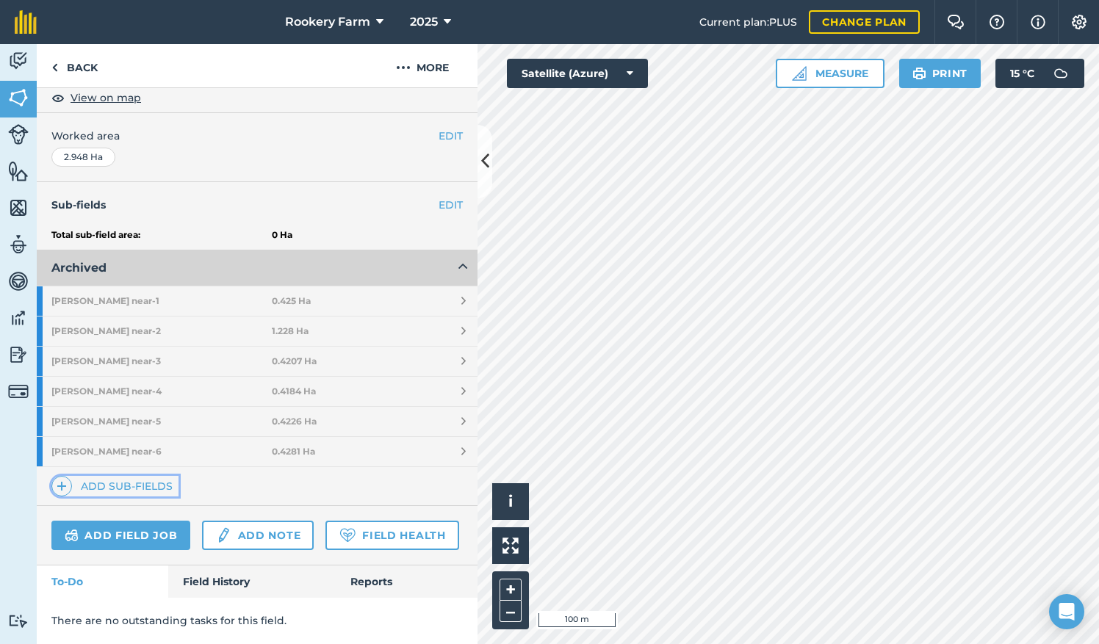
click at [110, 476] on link "Add sub-fields" at bounding box center [114, 486] width 127 height 21
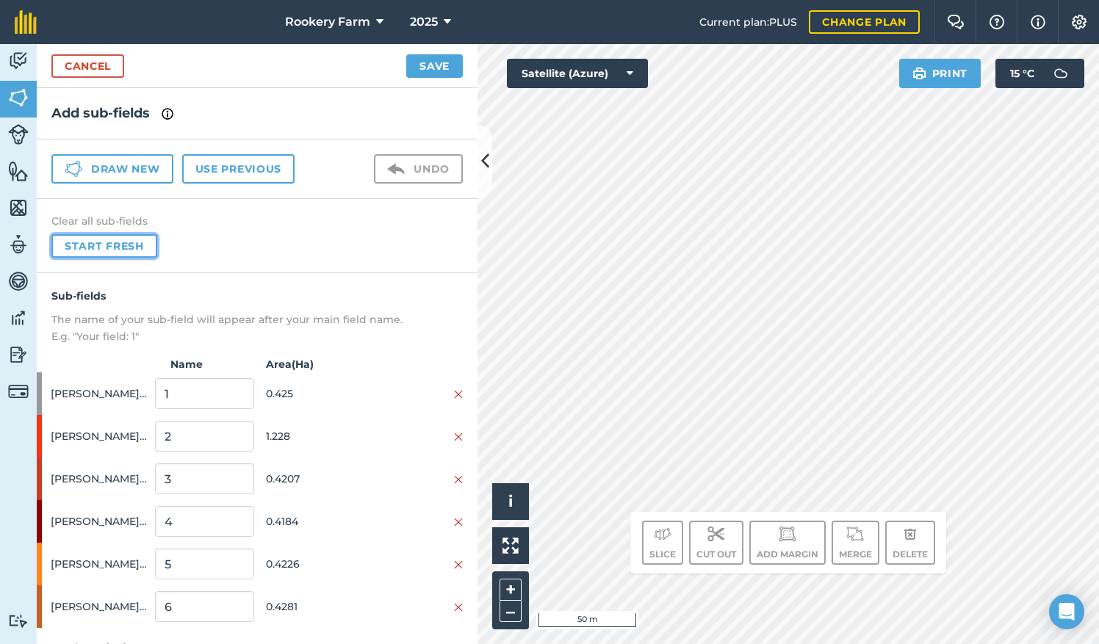
click at [150, 241] on button "Start fresh" at bounding box center [104, 246] width 106 height 24
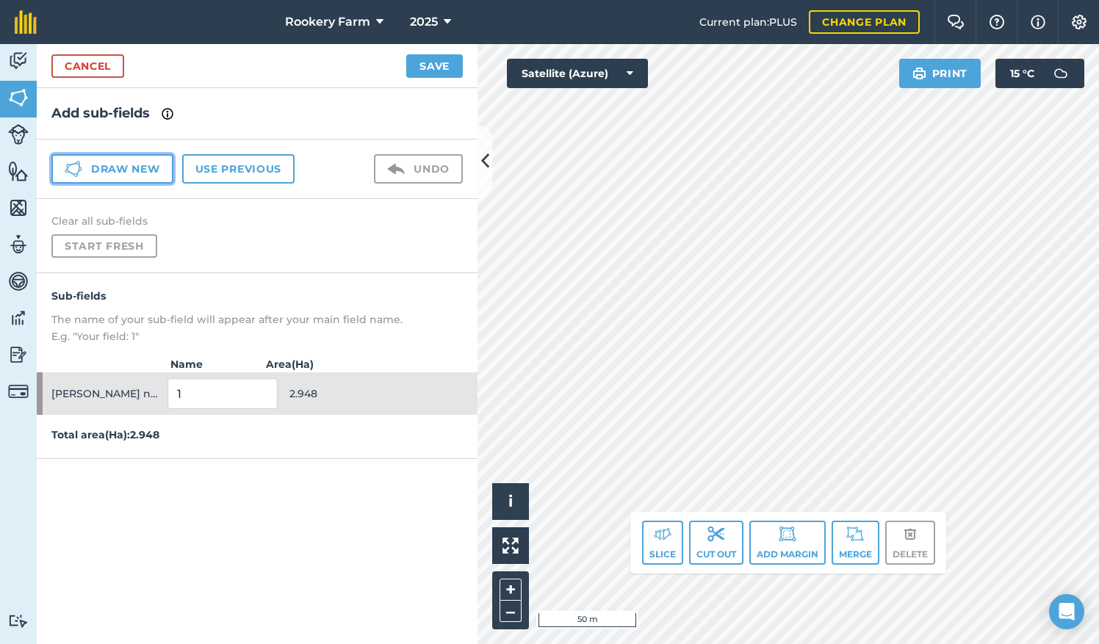
click at [118, 169] on button "Draw new" at bounding box center [112, 168] width 122 height 29
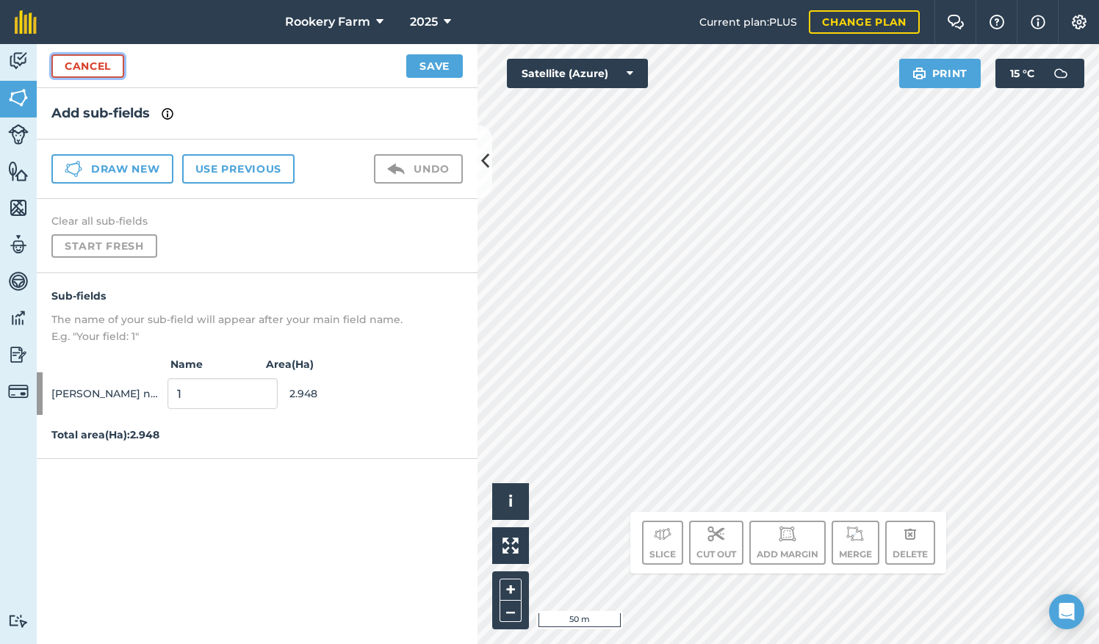
click at [115, 68] on link "Cancel" at bounding box center [87, 66] width 73 height 24
